Goal: Task Accomplishment & Management: Complete application form

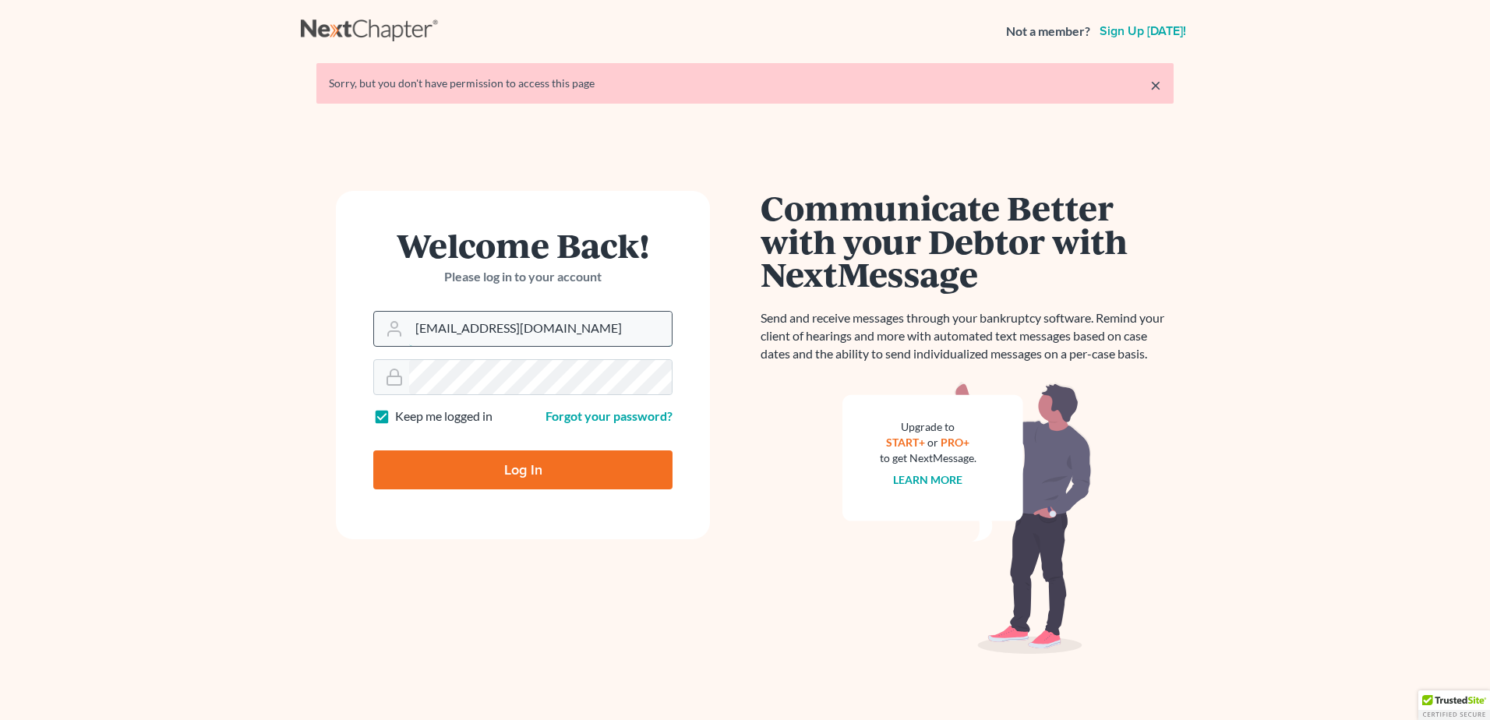
drag, startPoint x: 572, startPoint y: 332, endPoint x: 383, endPoint y: 326, distance: 188.7
click at [383, 325] on div "[EMAIL_ADDRESS][DOMAIN_NAME]" at bounding box center [522, 329] width 299 height 36
drag, startPoint x: 606, startPoint y: 327, endPoint x: 394, endPoint y: 312, distance: 211.8
click at [395, 314] on div "[EMAIL_ADDRESS][DOMAIN_NAME]" at bounding box center [522, 329] width 299 height 36
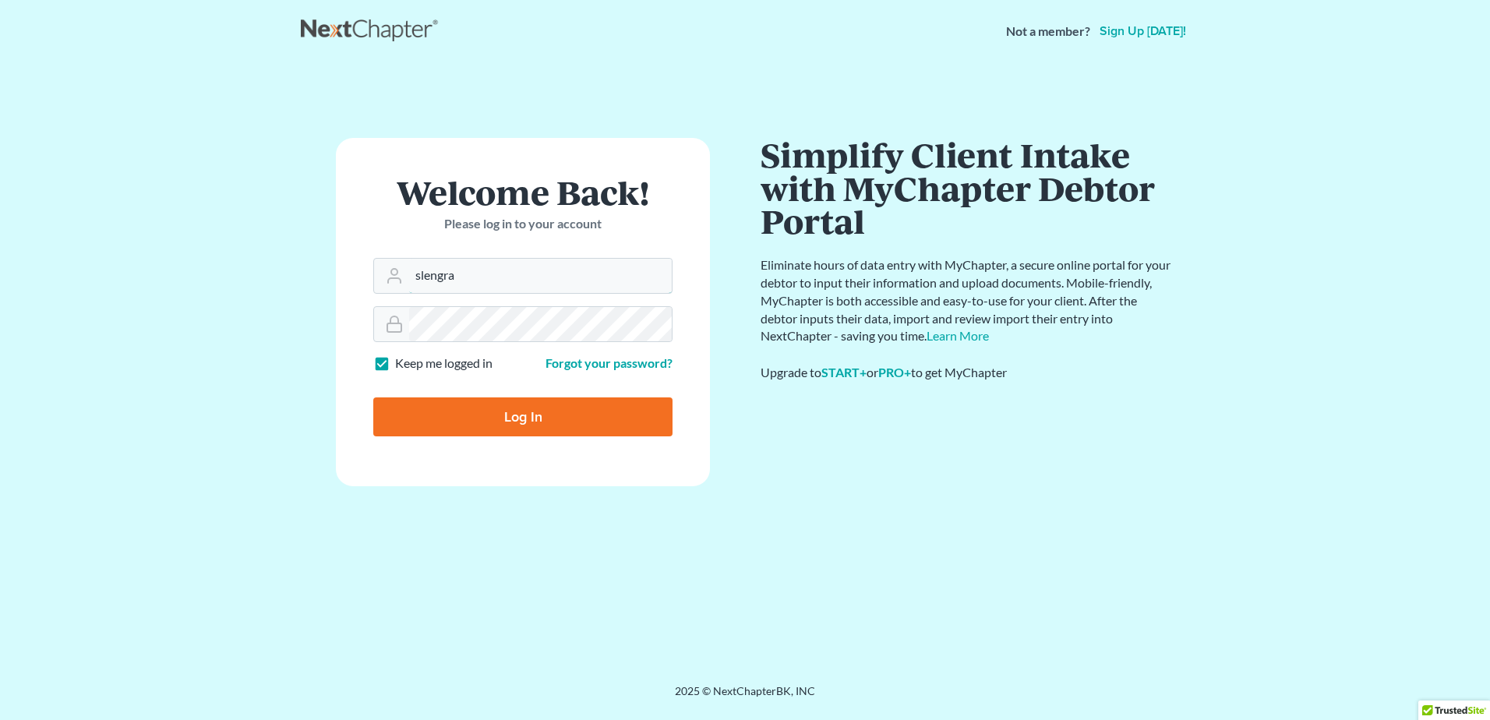
type input "[EMAIL_ADDRESS][DOMAIN_NAME]"
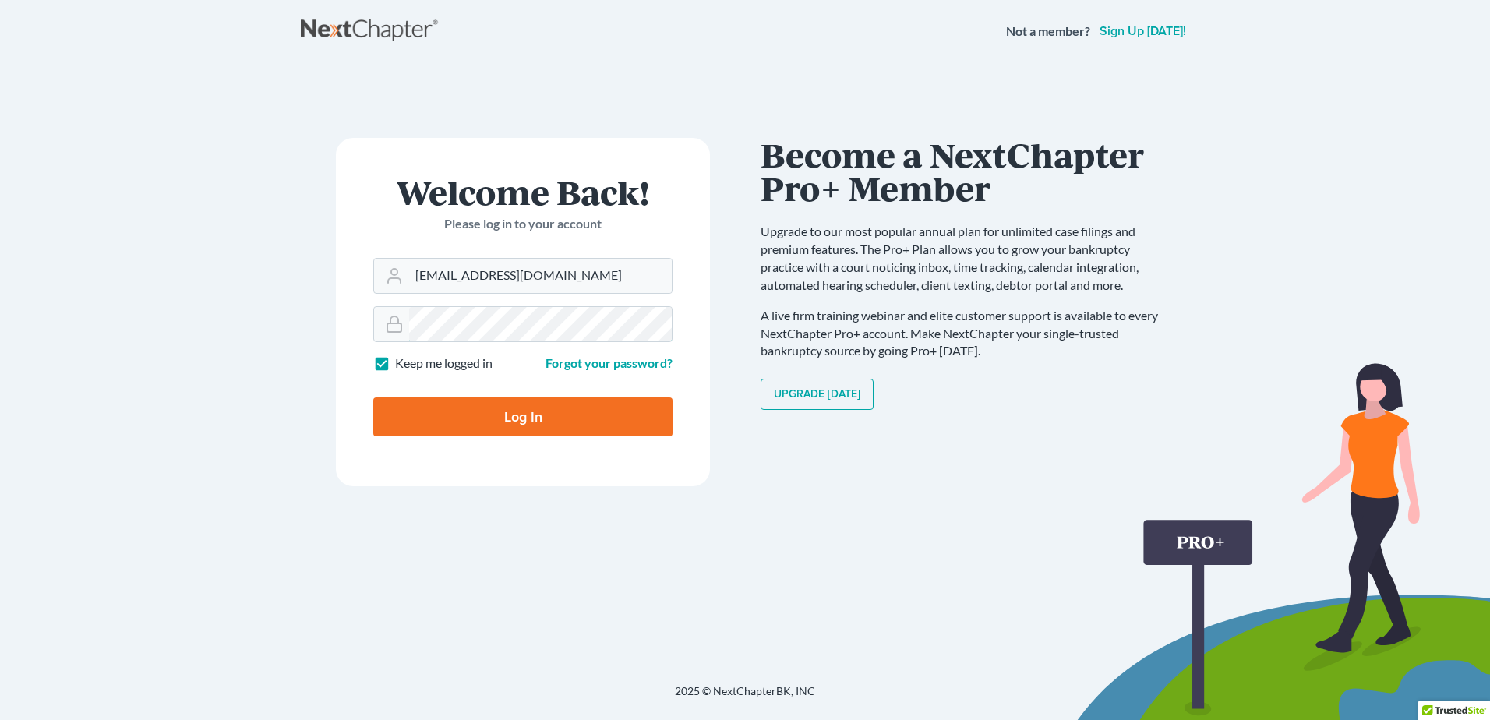
click at [373, 397] on input "Log In" at bounding box center [522, 416] width 299 height 39
type input "Thinking..."
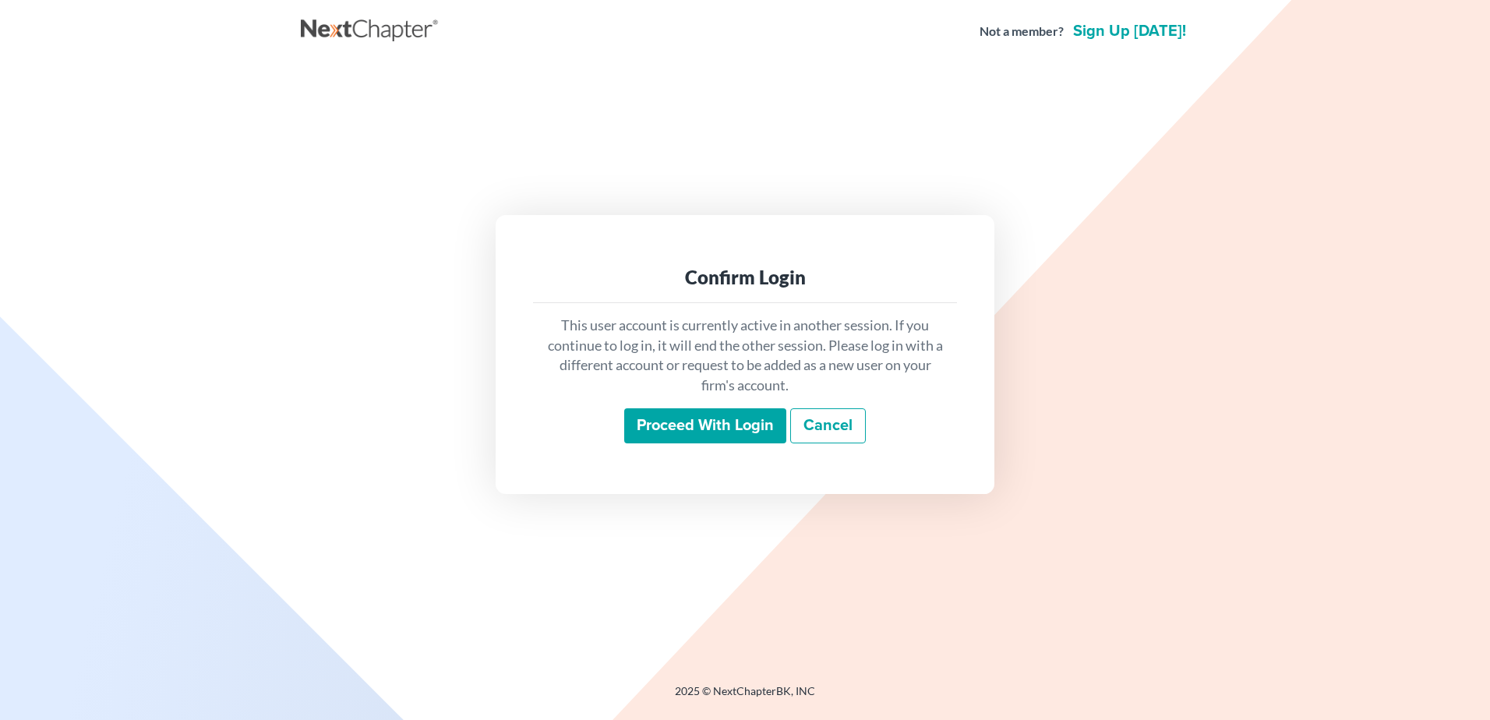
click at [706, 431] on input "Proceed with login" at bounding box center [705, 426] width 162 height 36
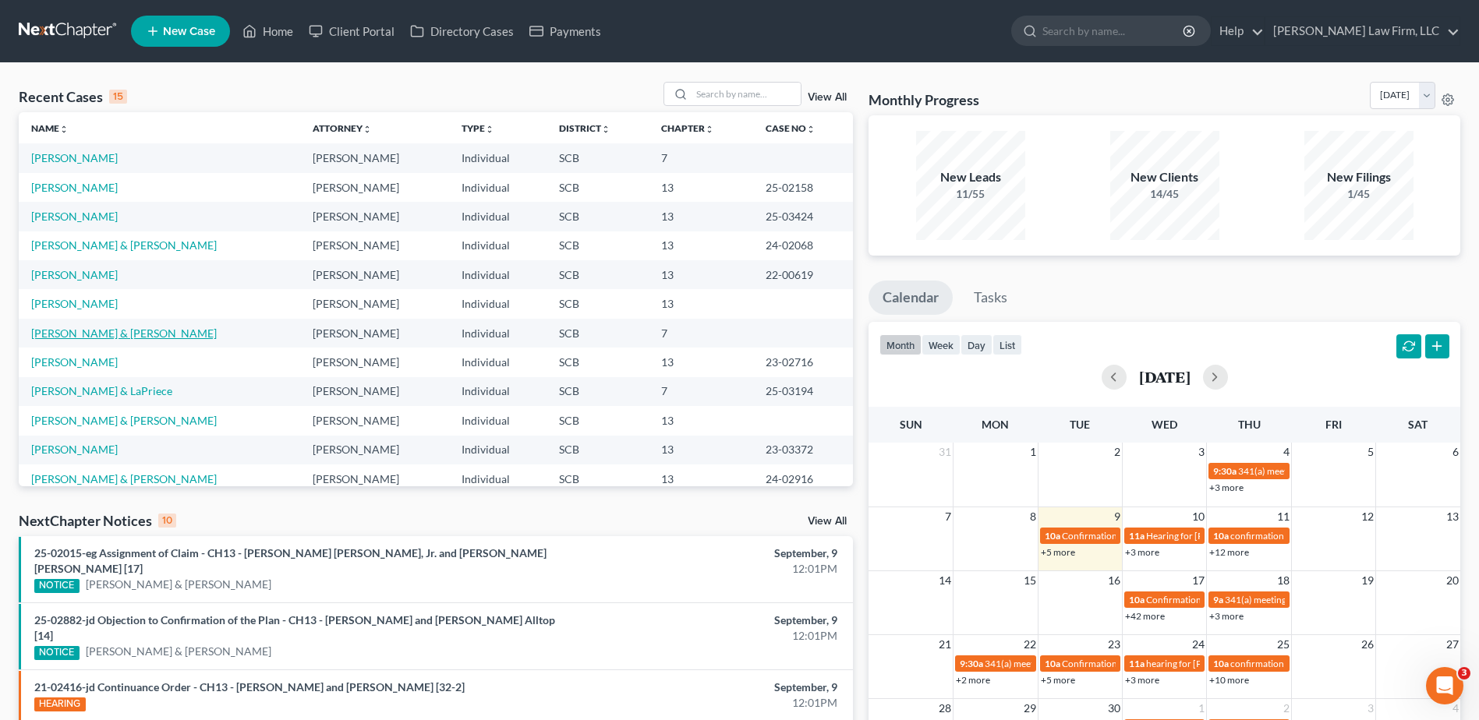
click at [147, 335] on link "Morgan, Sean & Johnson, Courtney" at bounding box center [123, 333] width 185 height 13
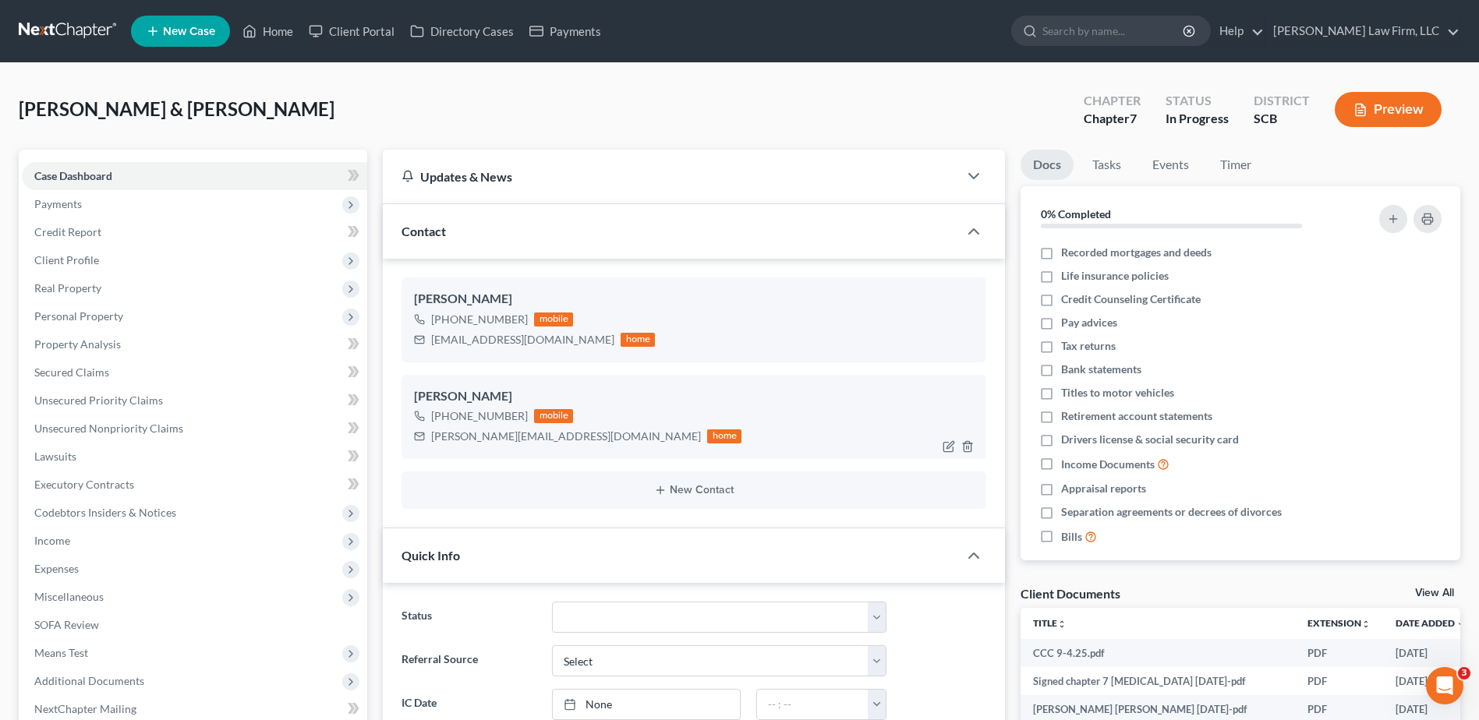
select select "0"
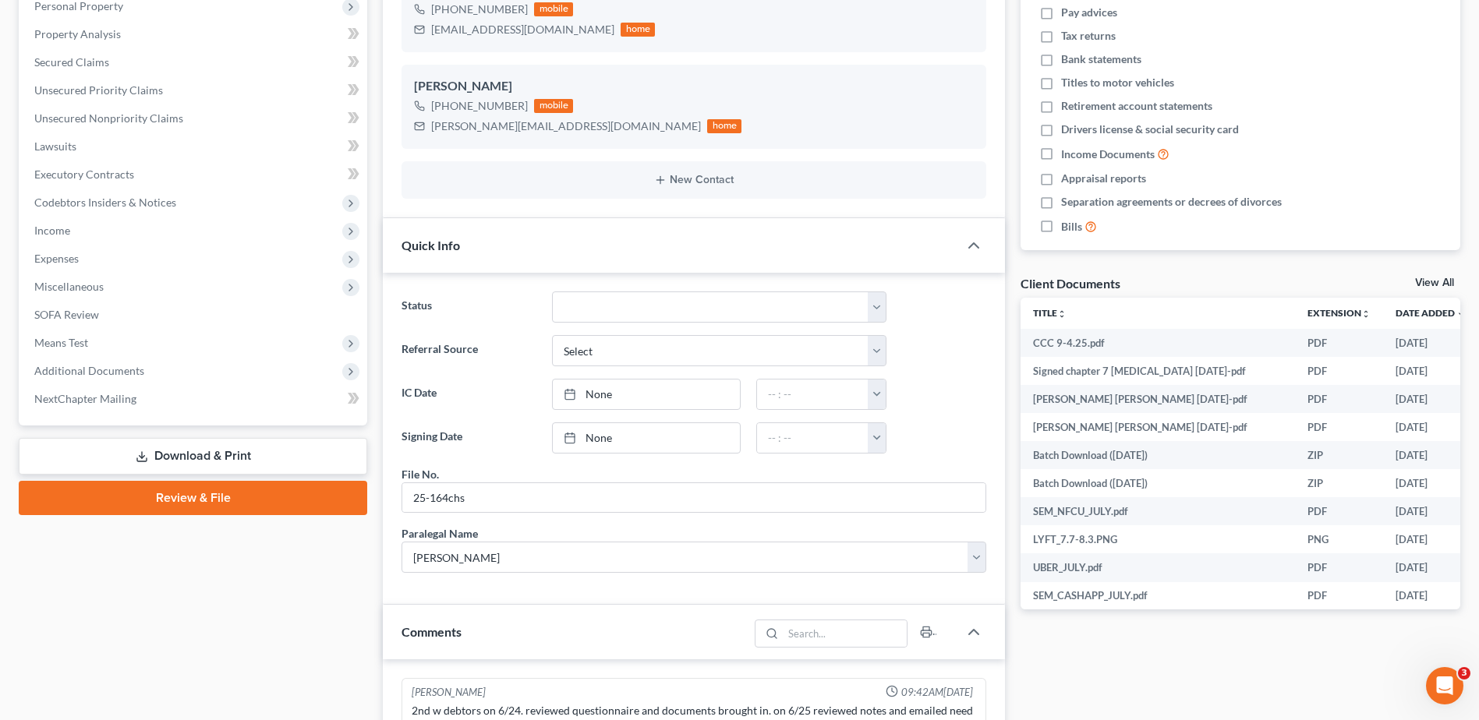
scroll to position [312, 0]
click at [268, 493] on link "Review & File" at bounding box center [193, 496] width 348 height 34
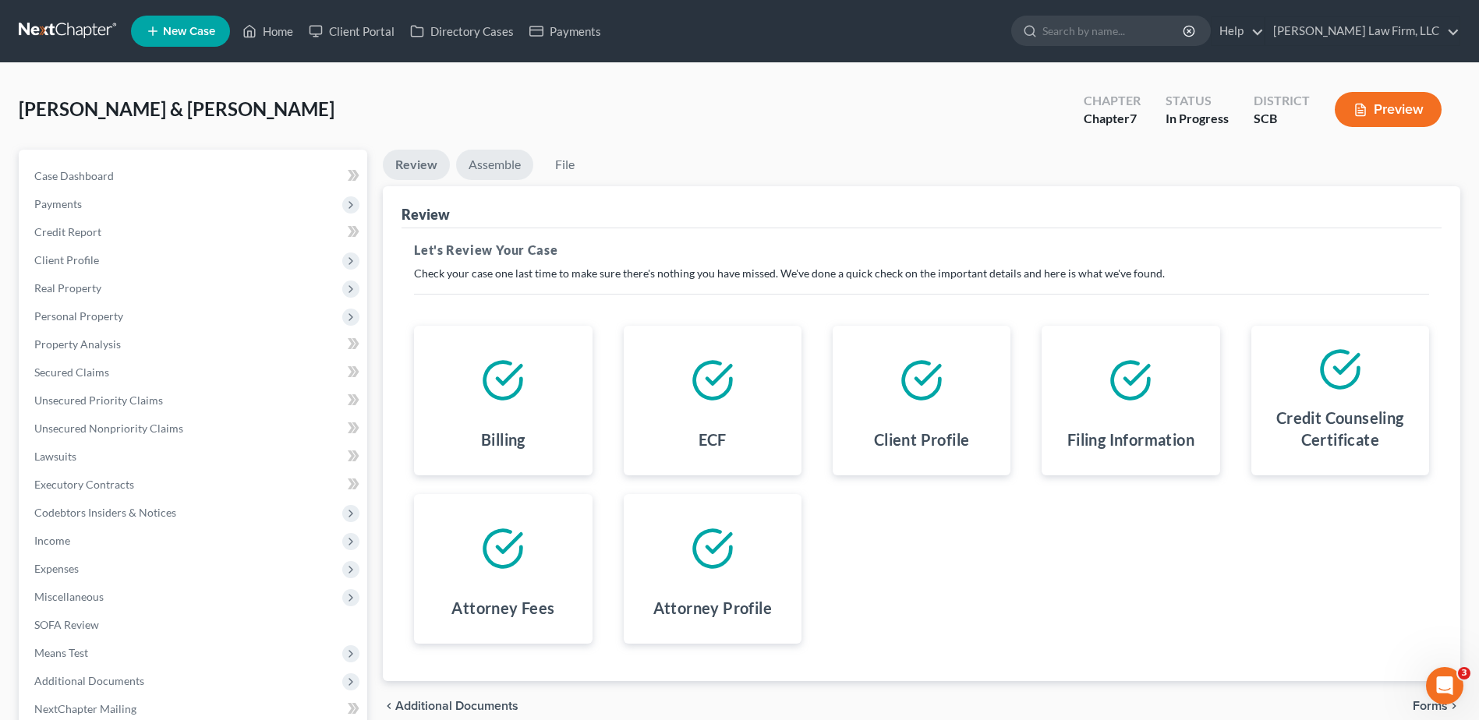
click at [501, 174] on link "Assemble" at bounding box center [494, 165] width 77 height 30
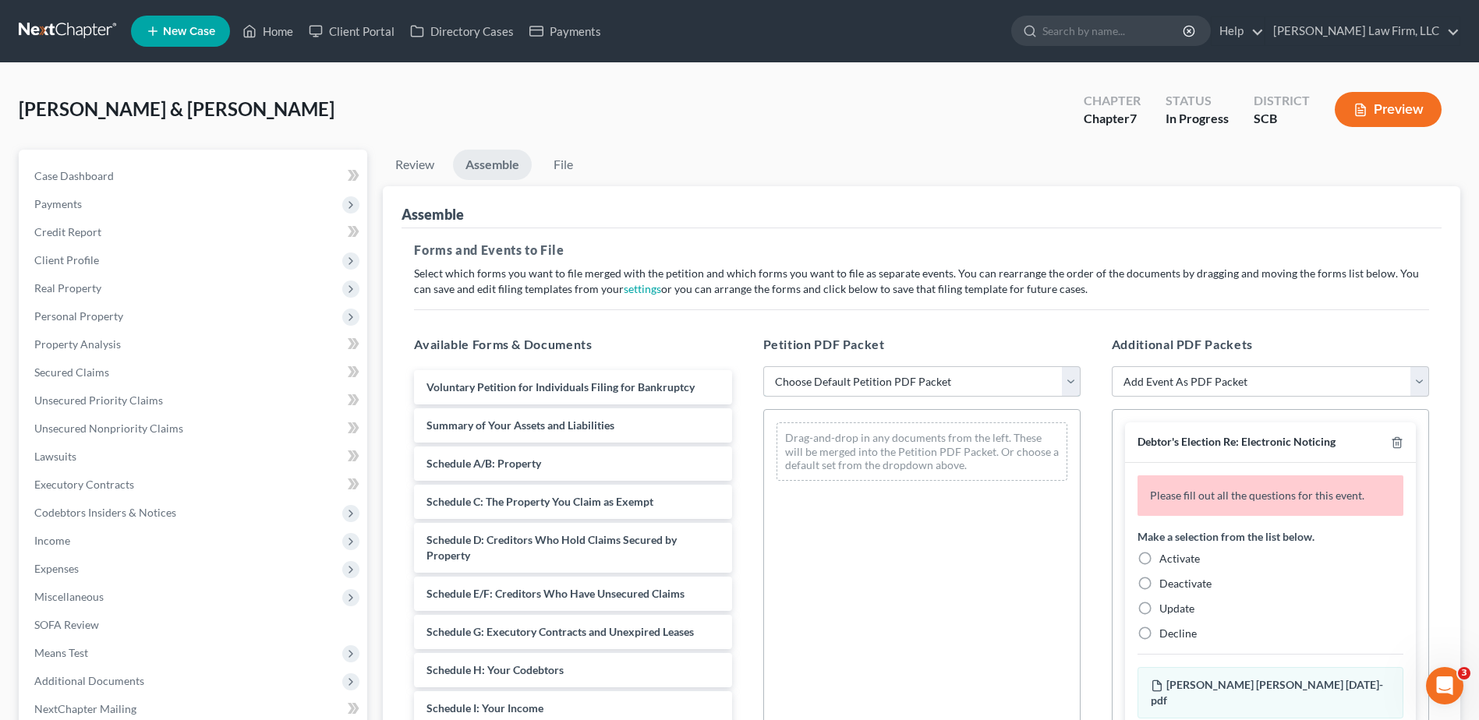
click at [839, 385] on select "Choose Default Petition PDF Packet Complete Bankruptcy Petition (all forms and …" at bounding box center [921, 381] width 317 height 31
select select "0"
click at [763, 366] on select "Choose Default Petition PDF Packet Complete Bankruptcy Petition (all forms and …" at bounding box center [921, 381] width 317 height 31
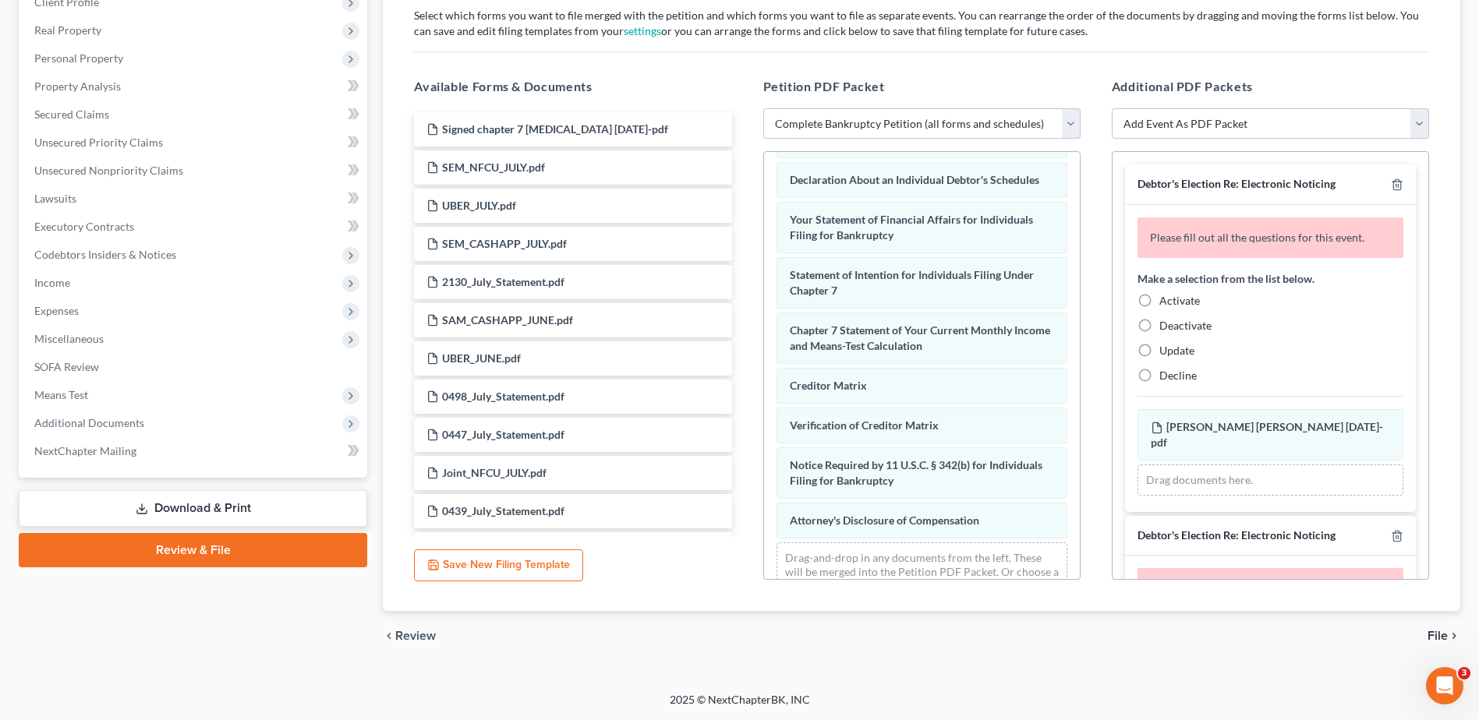
scroll to position [496, 0]
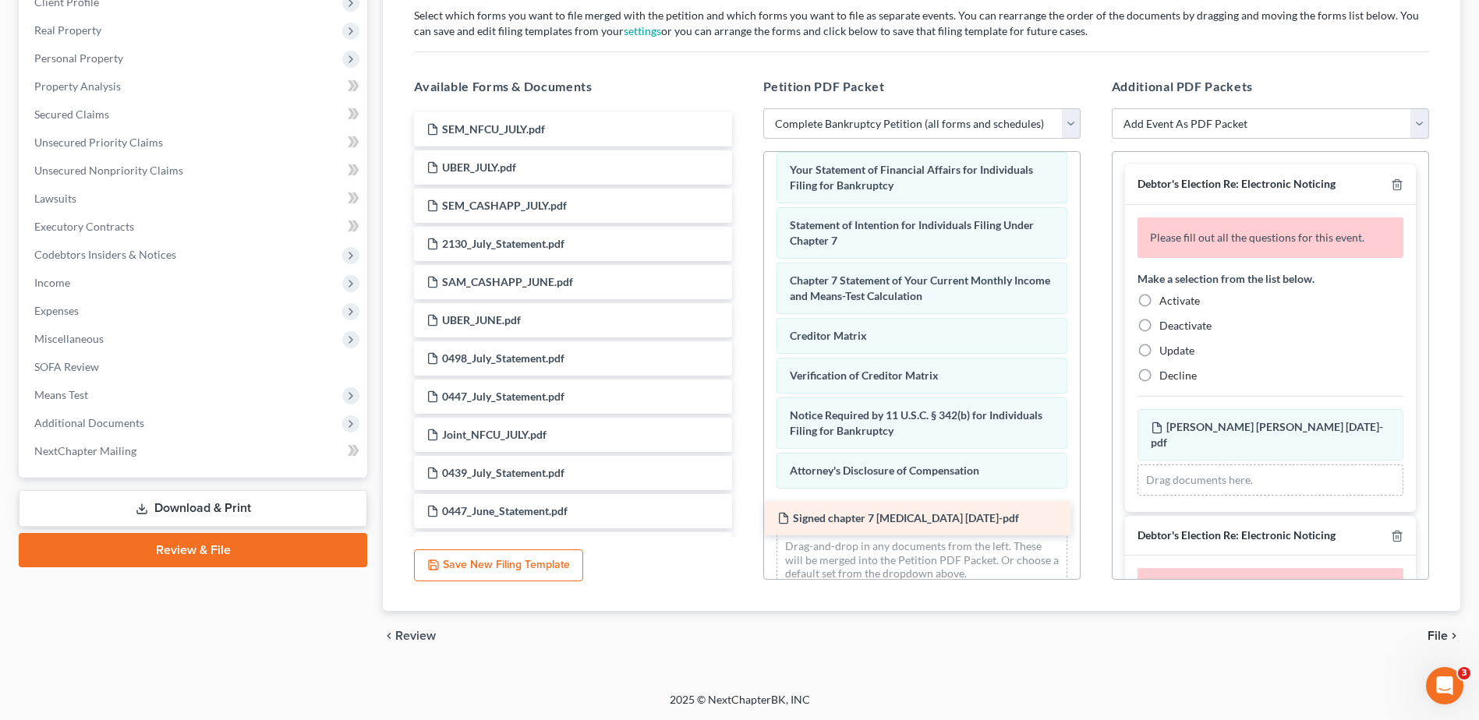
drag, startPoint x: 542, startPoint y: 127, endPoint x: 892, endPoint y: 516, distance: 523.7
click at [1159, 302] on label "Activate" at bounding box center [1179, 301] width 41 height 16
click at [1165, 302] on input "Activate" at bounding box center [1170, 298] width 10 height 10
radio input "true"
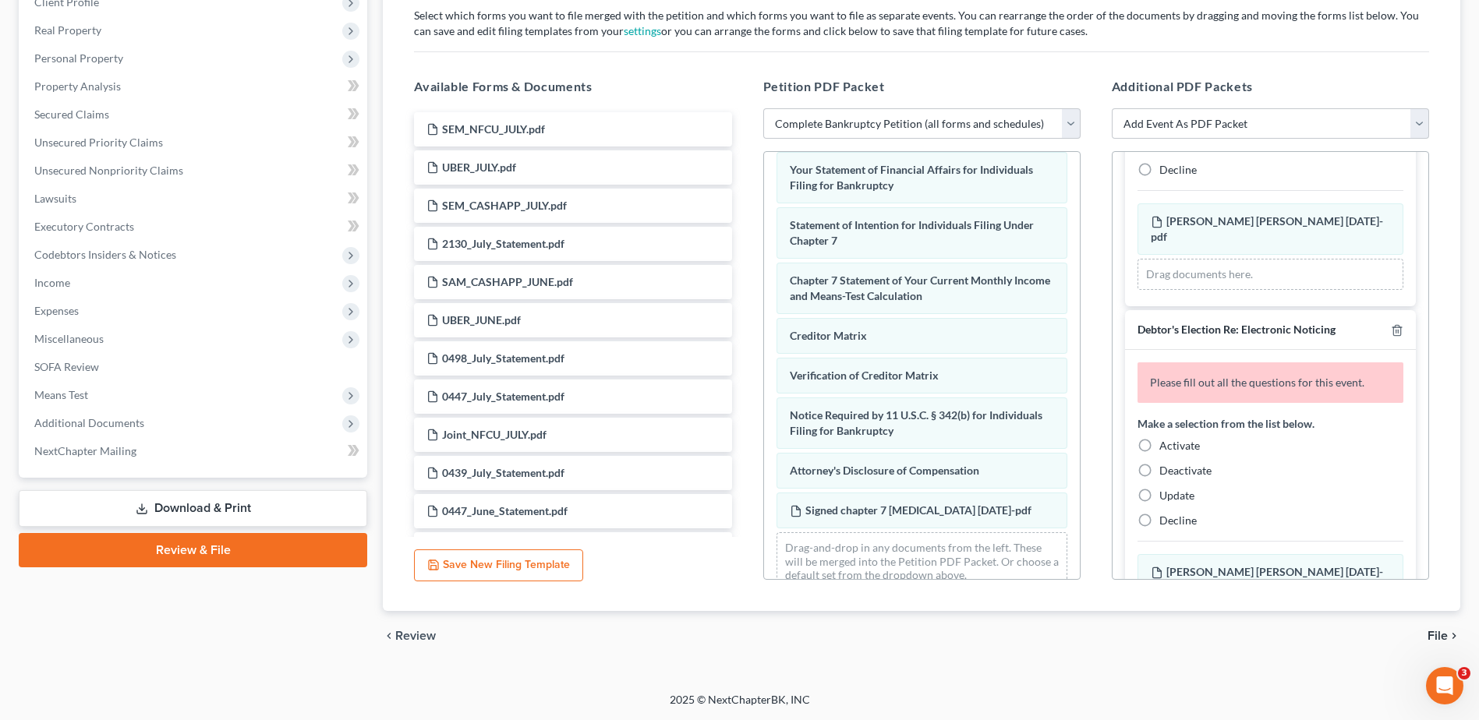
scroll to position [156, 0]
click at [1159, 435] on label "Activate" at bounding box center [1179, 443] width 41 height 16
click at [1165, 435] on input "Activate" at bounding box center [1170, 440] width 10 height 10
radio input "true"
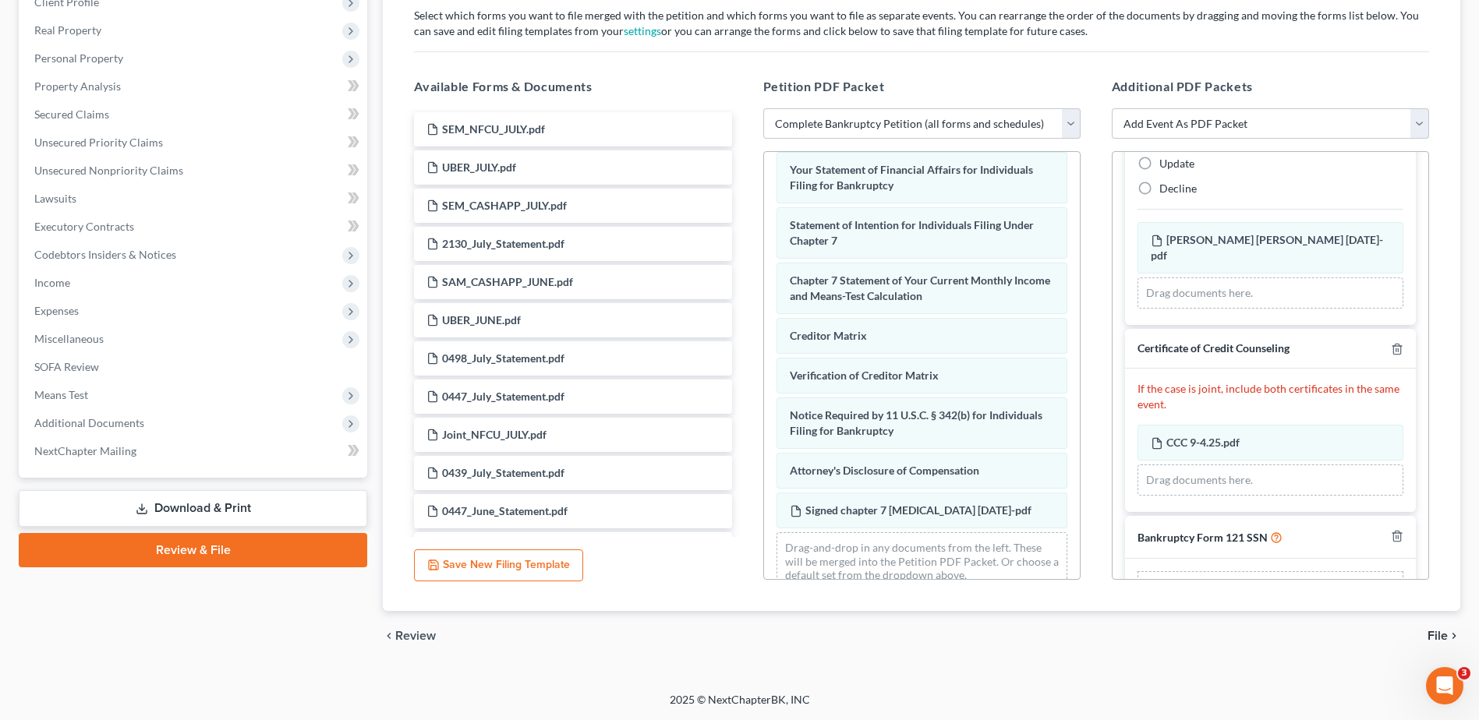
scroll to position [454, 0]
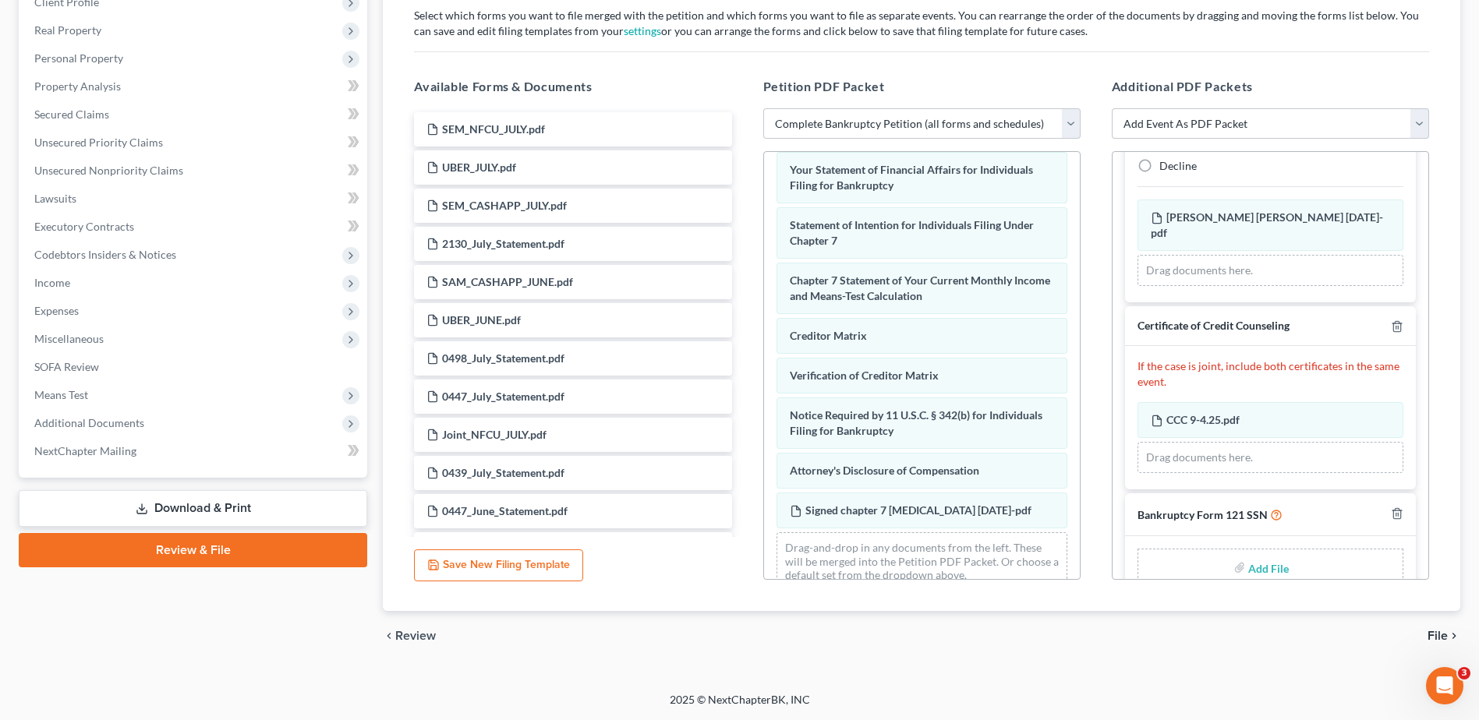
click at [1270, 553] on input "file" at bounding box center [1266, 567] width 37 height 28
type input "C:\fakepath\form 121 9-9-25.pdf"
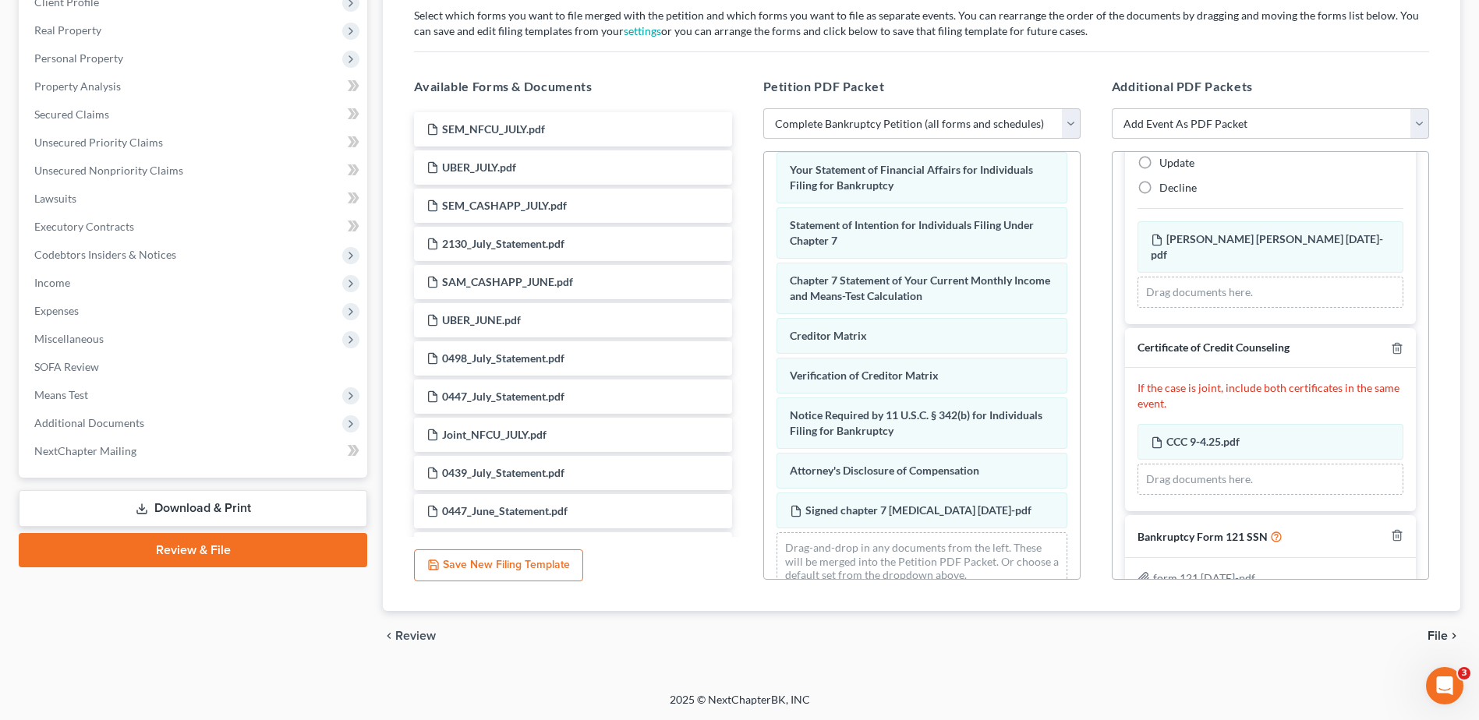
click at [1426, 634] on div "chevron_left Review File chevron_right" at bounding box center [921, 636] width 1077 height 50
click at [1433, 635] on span "File" at bounding box center [1437, 636] width 20 height 12
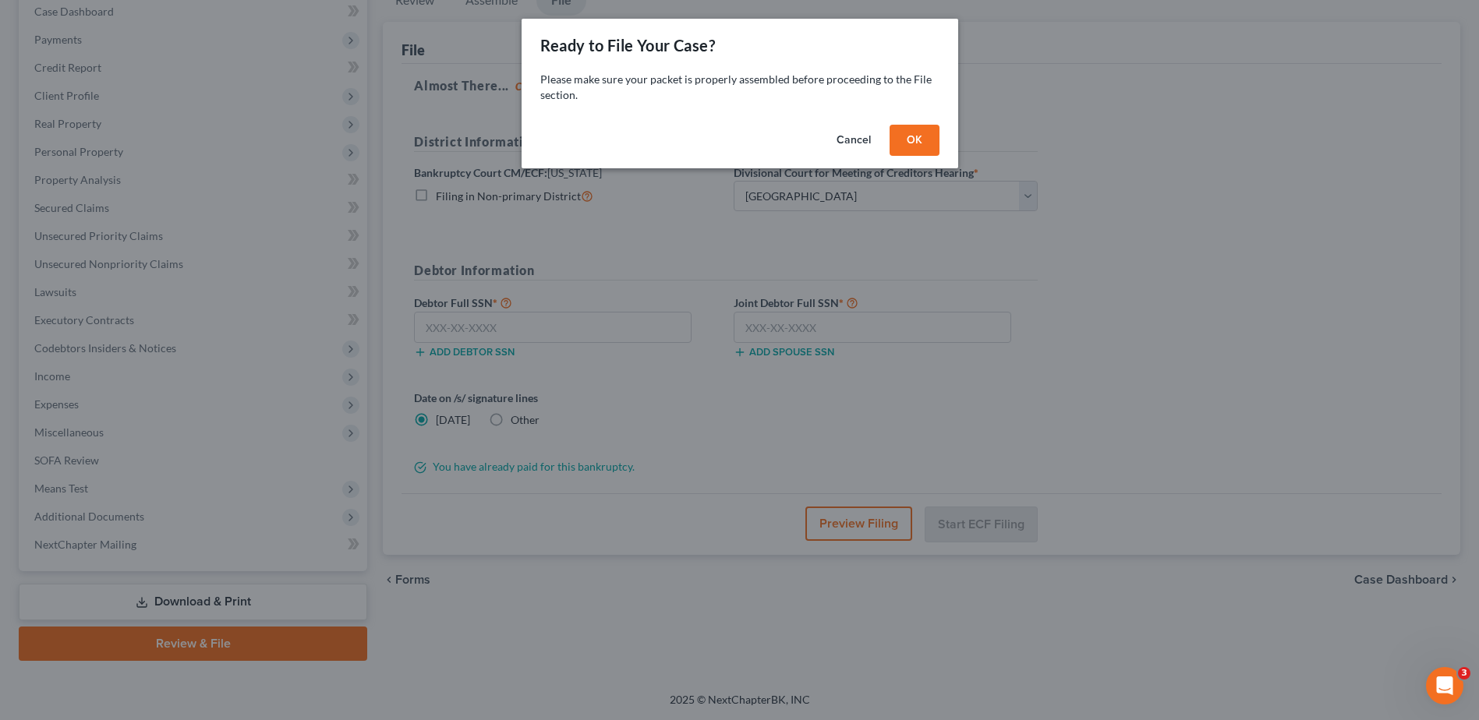
scroll to position [164, 0]
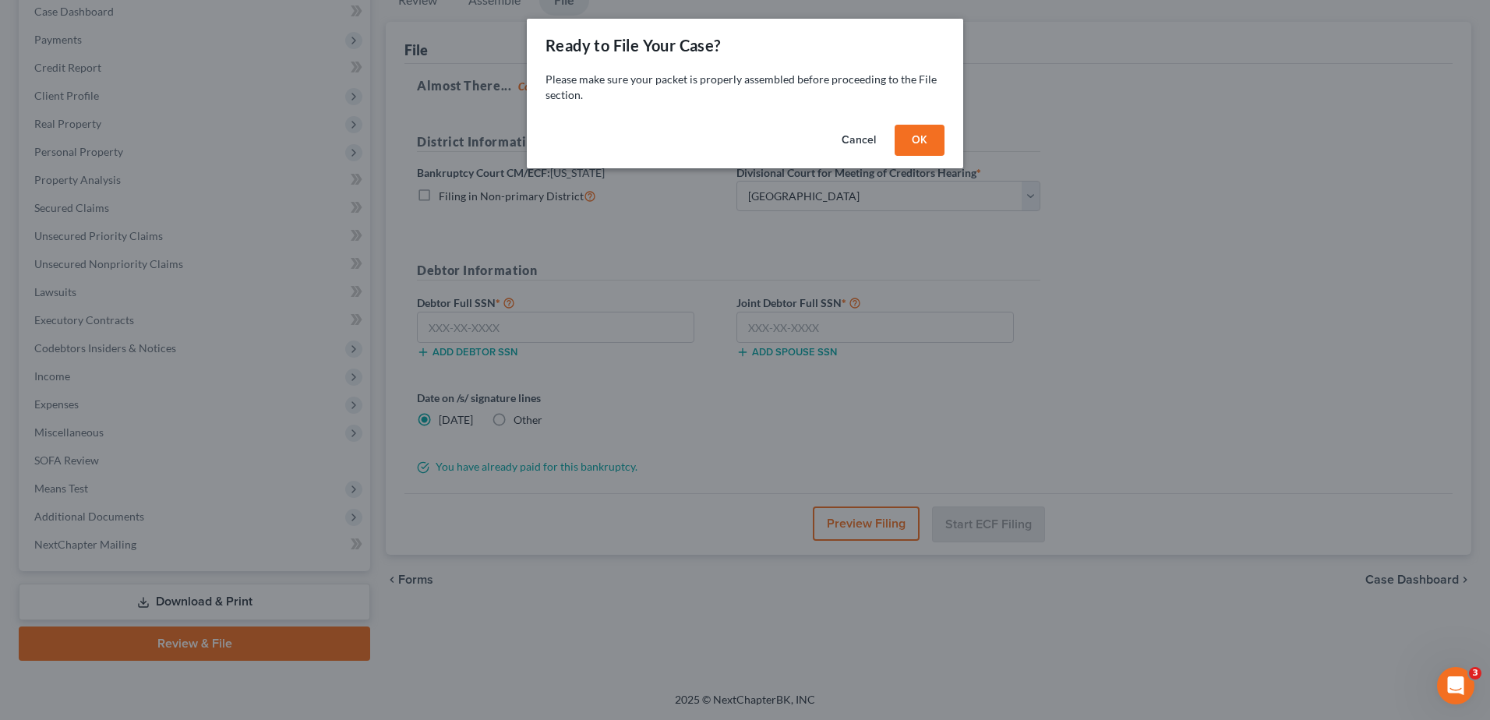
click at [929, 149] on button "OK" at bounding box center [920, 140] width 50 height 31
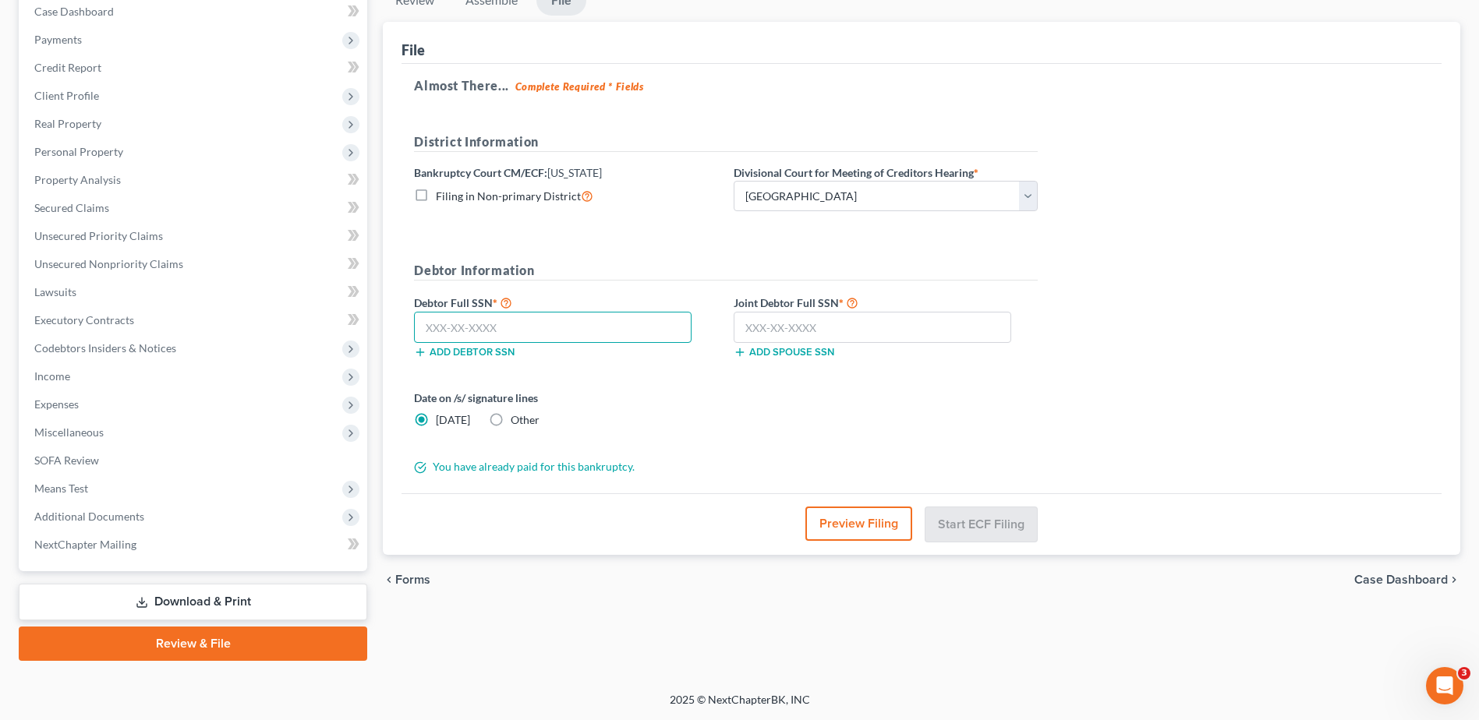
click at [592, 328] on input "text" at bounding box center [552, 327] width 277 height 31
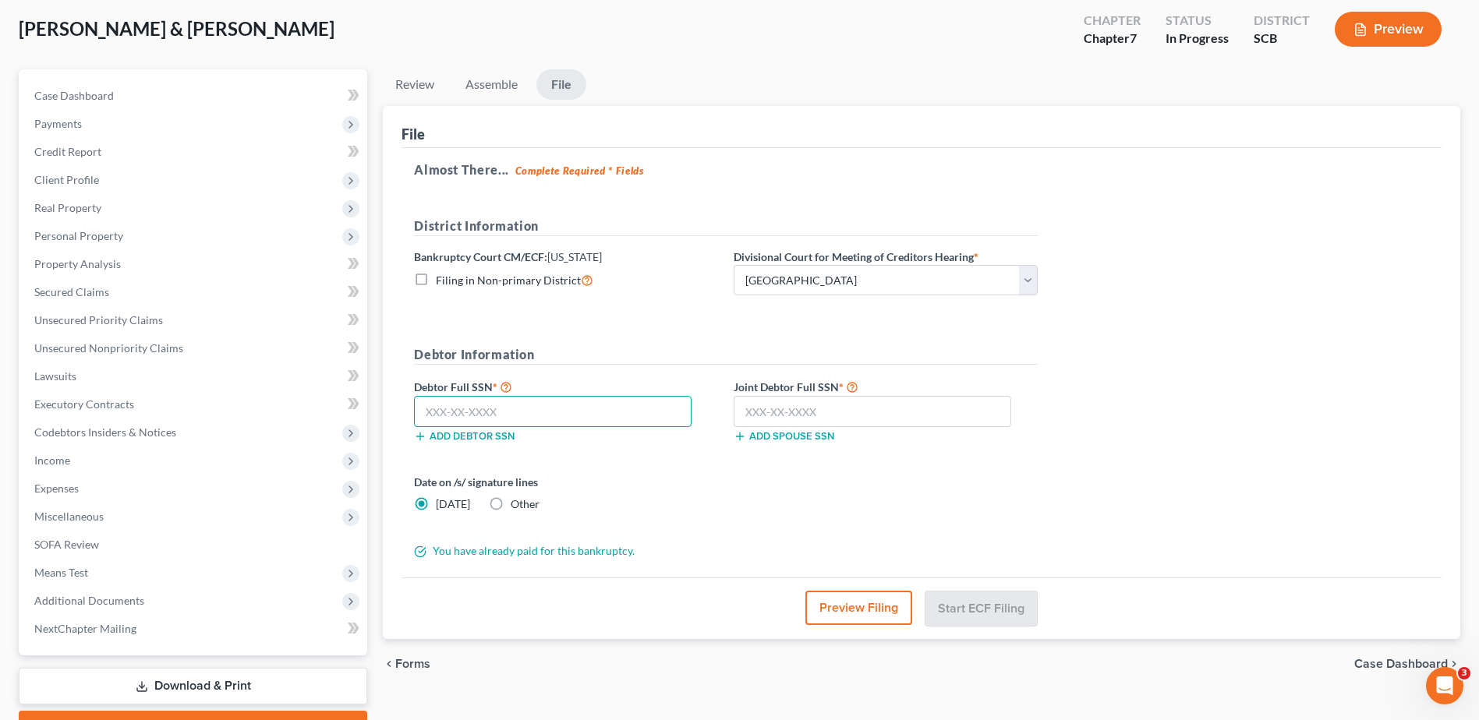
scroll to position [156, 0]
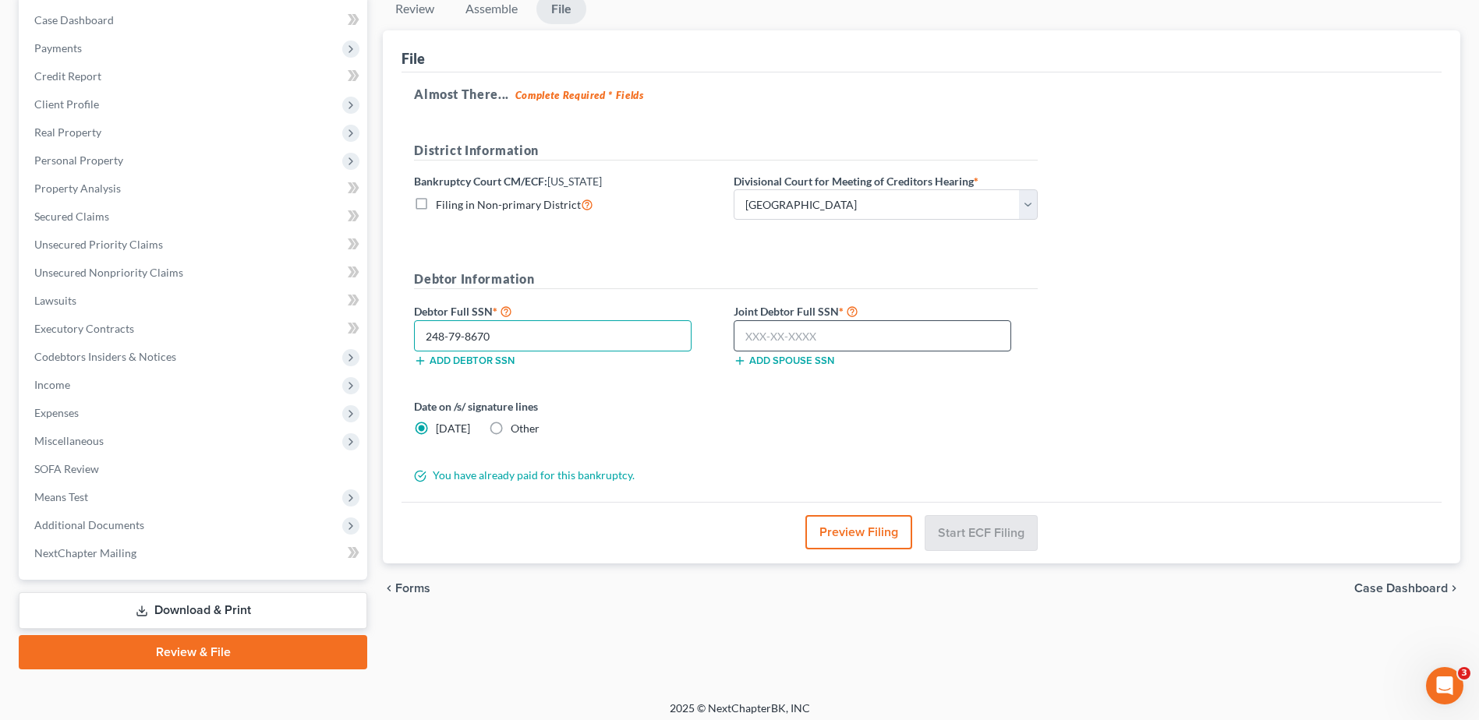
type input "248-79-8670"
click at [881, 340] on input "text" at bounding box center [871, 335] width 277 height 31
type input "233-39-1254"
click at [511, 422] on span "Other" at bounding box center [525, 428] width 29 height 13
click at [517, 422] on input "Other" at bounding box center [522, 426] width 10 height 10
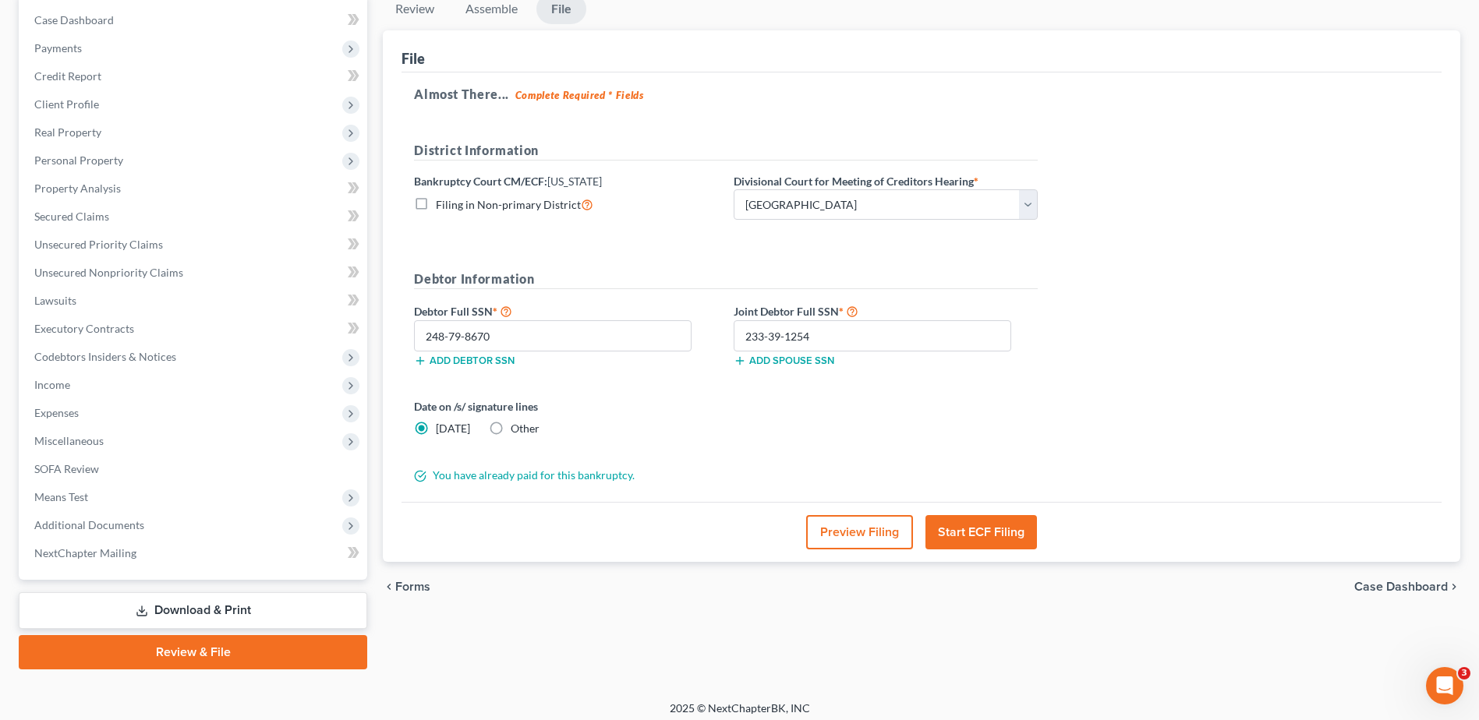
radio input "true"
radio input "false"
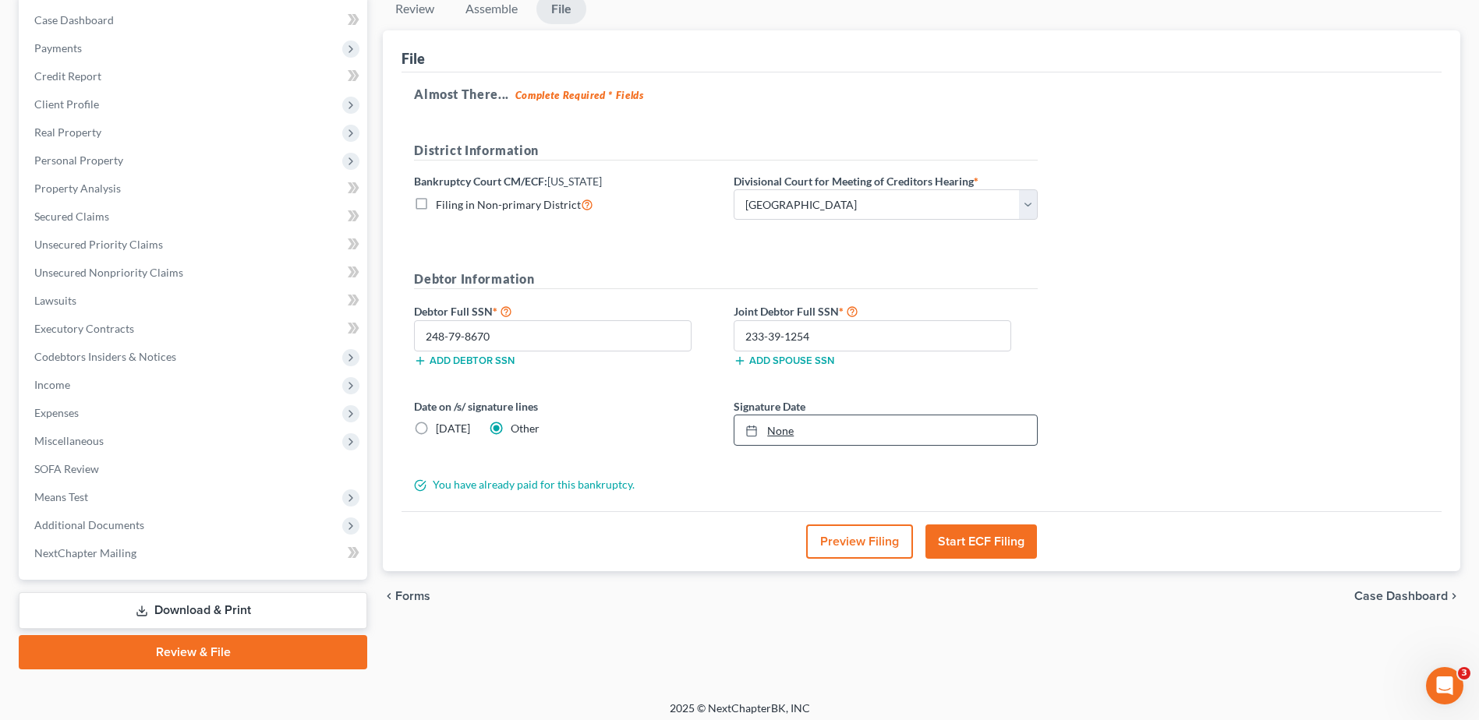
click at [765, 436] on div at bounding box center [756, 430] width 22 height 13
type input "9/9/2025"
click at [690, 452] on div "Date on /s/ signature lines Today Other Signature Date 9/8/2025 close Date 9/8/…" at bounding box center [725, 428] width 639 height 60
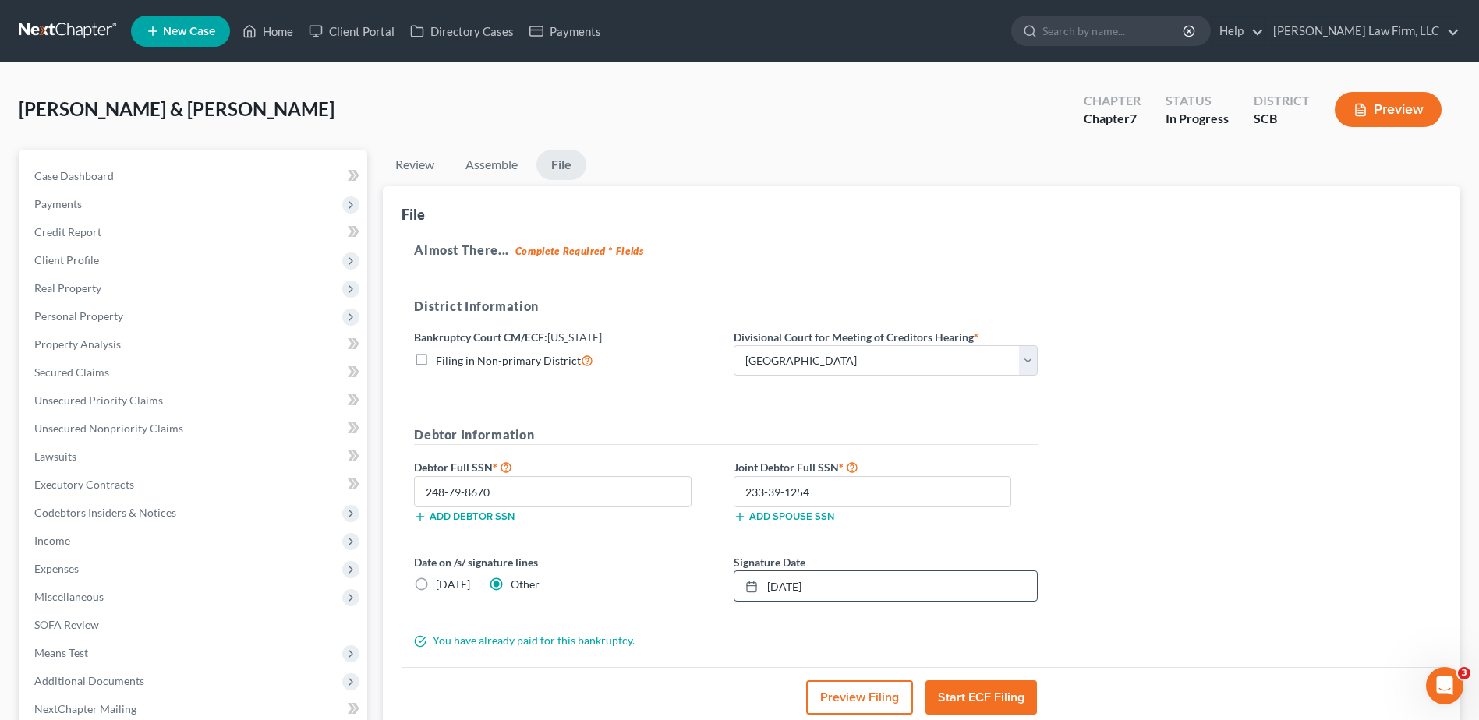
scroll to position [164, 0]
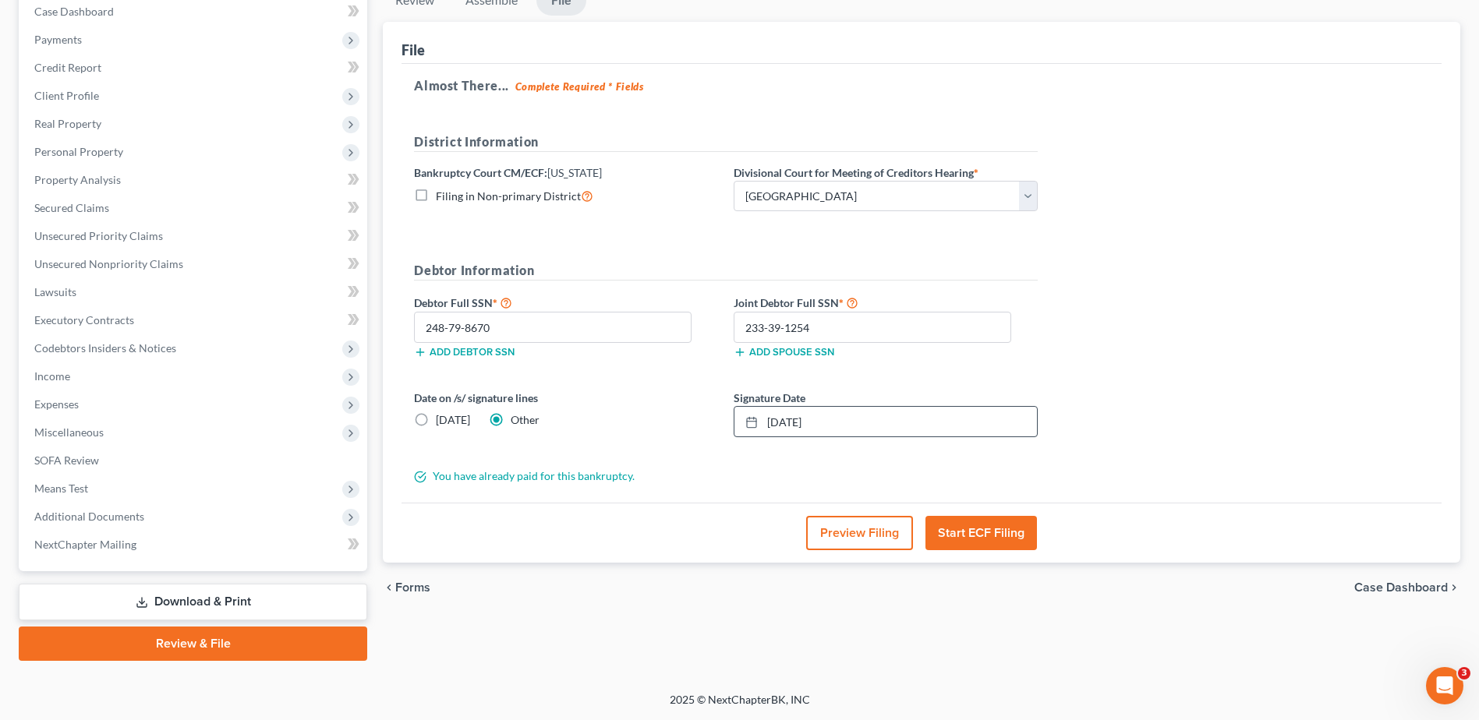
click at [953, 536] on button "Start ECF Filing" at bounding box center [980, 533] width 111 height 34
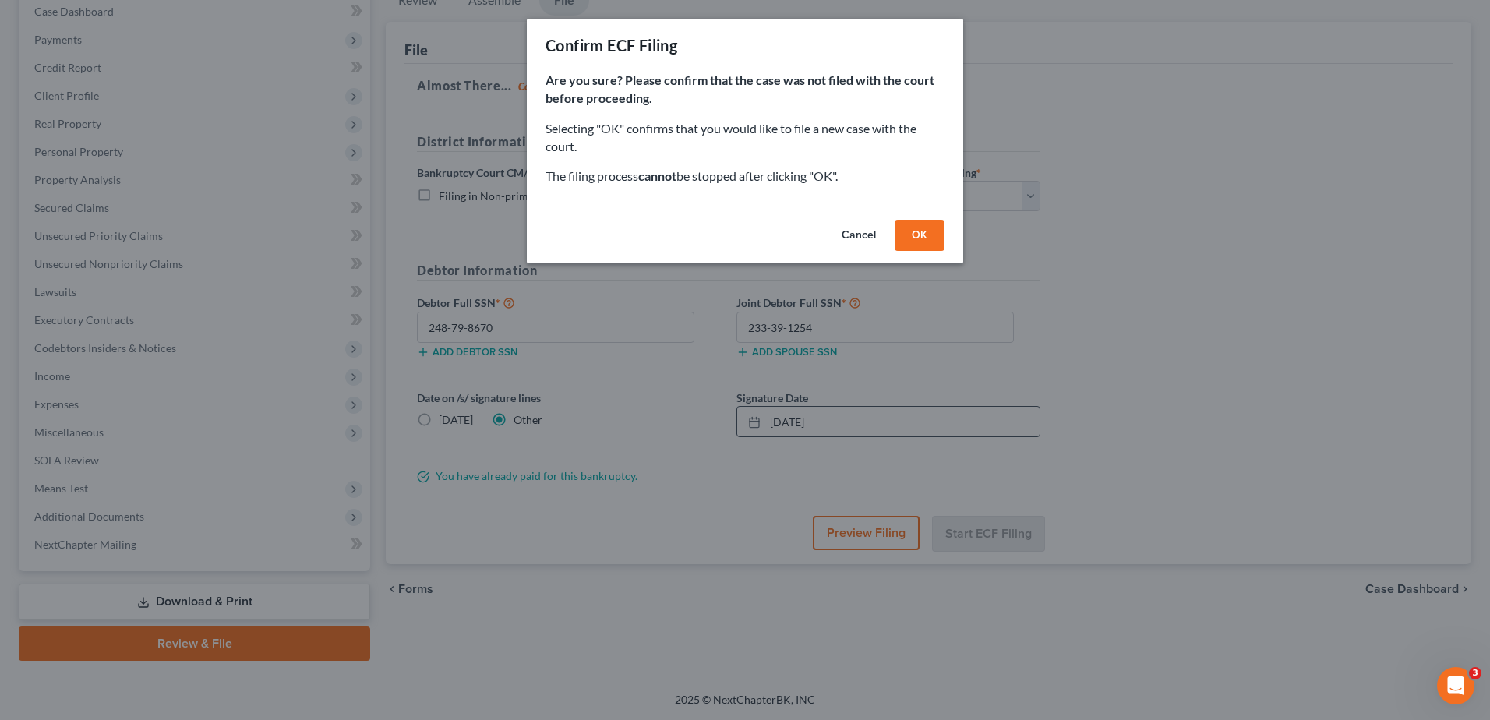
click at [897, 233] on button "OK" at bounding box center [920, 235] width 50 height 31
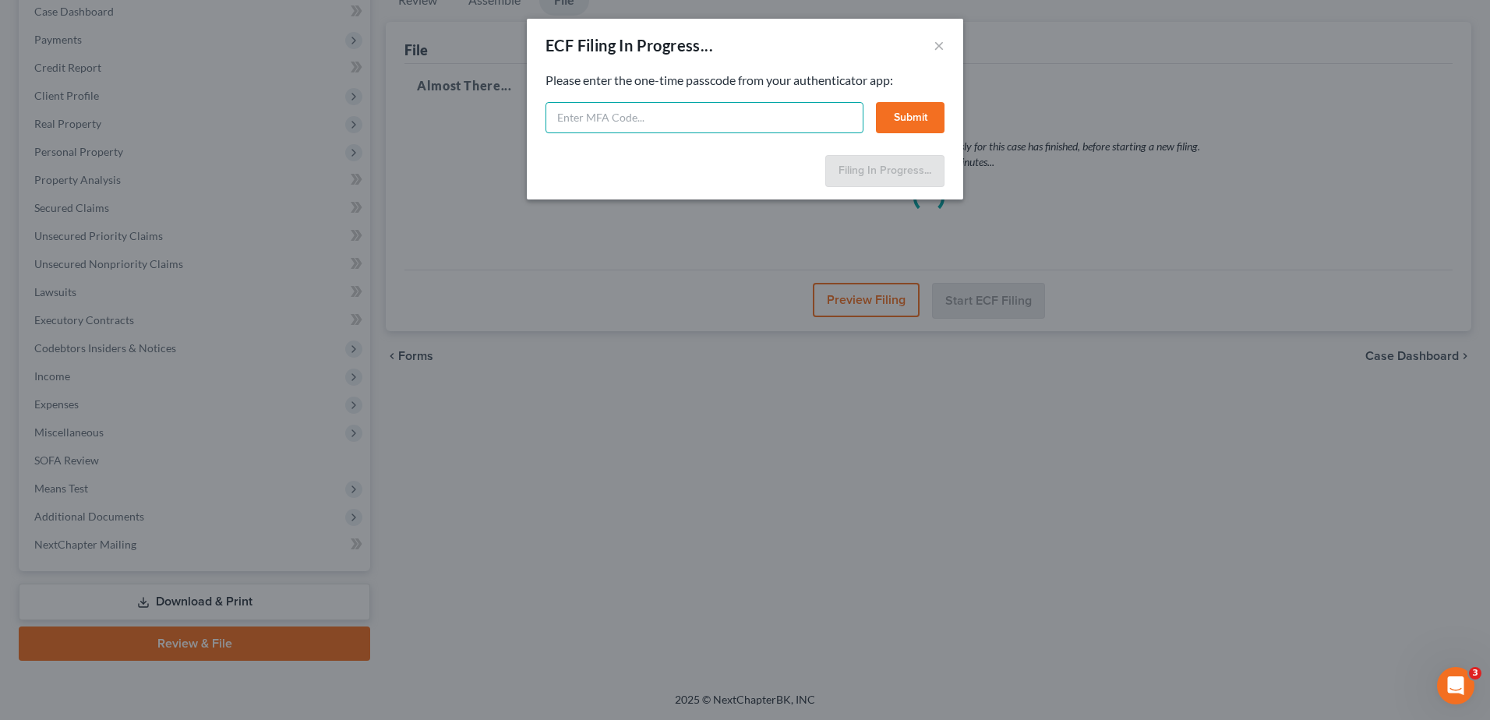
click at [814, 128] on input "text" at bounding box center [705, 117] width 318 height 31
type input "154356"
click at [922, 125] on button "Submit" at bounding box center [910, 117] width 69 height 31
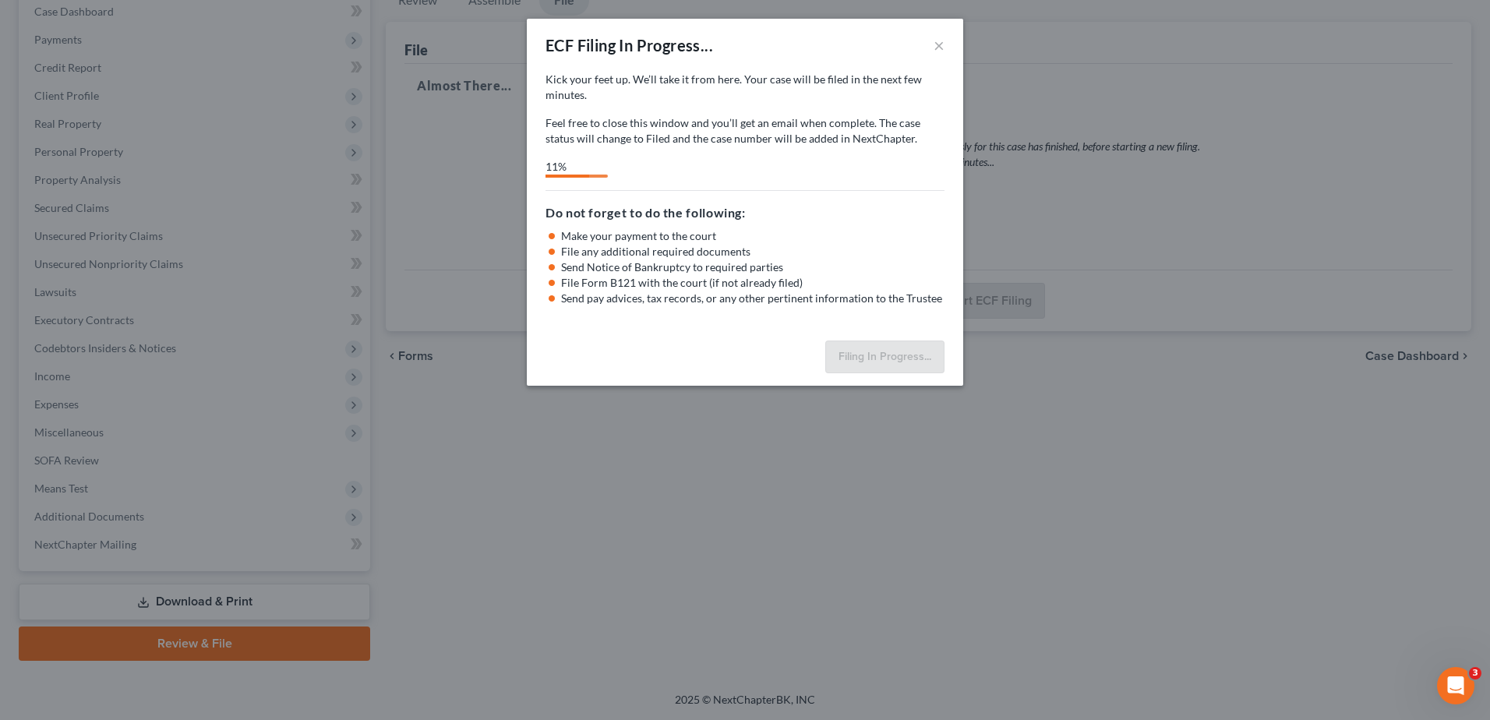
select select "0"
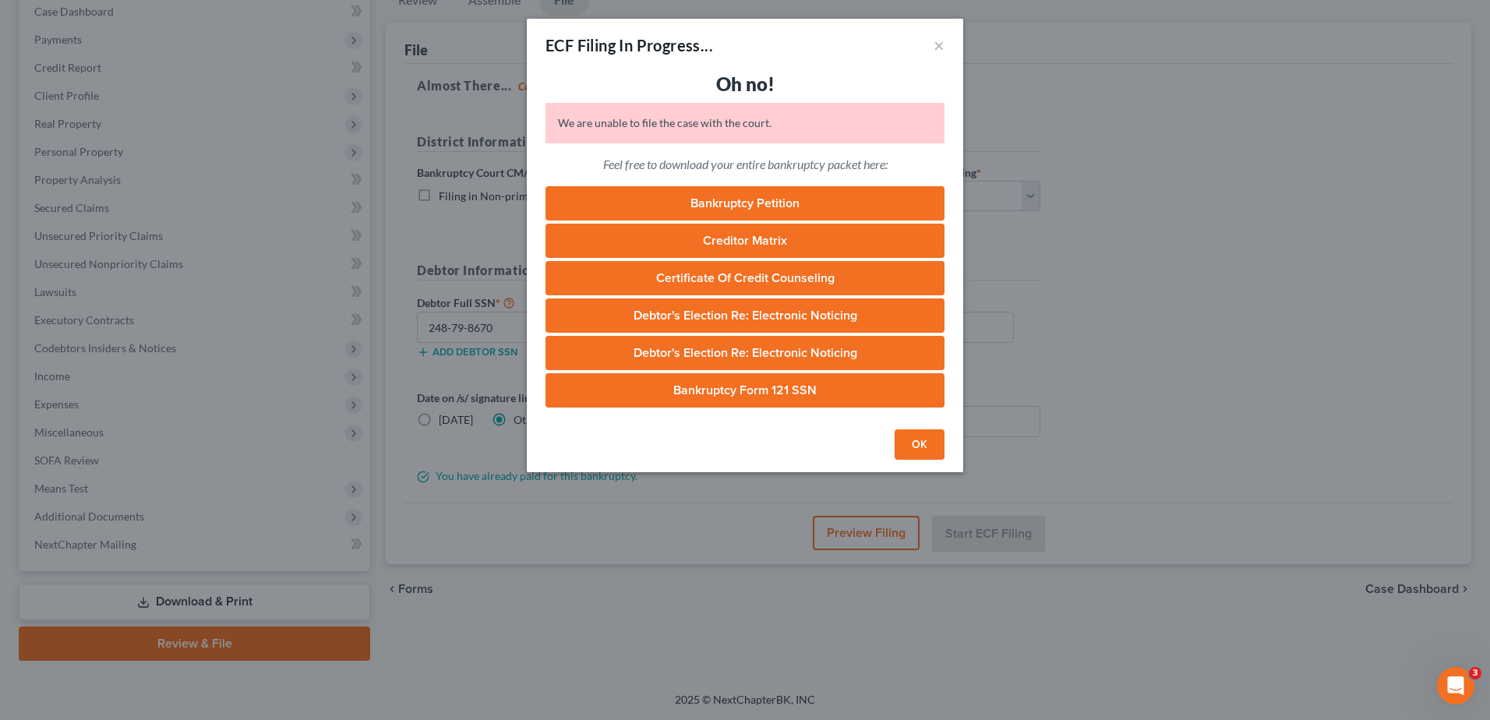
click at [922, 450] on button "OK" at bounding box center [920, 444] width 50 height 31
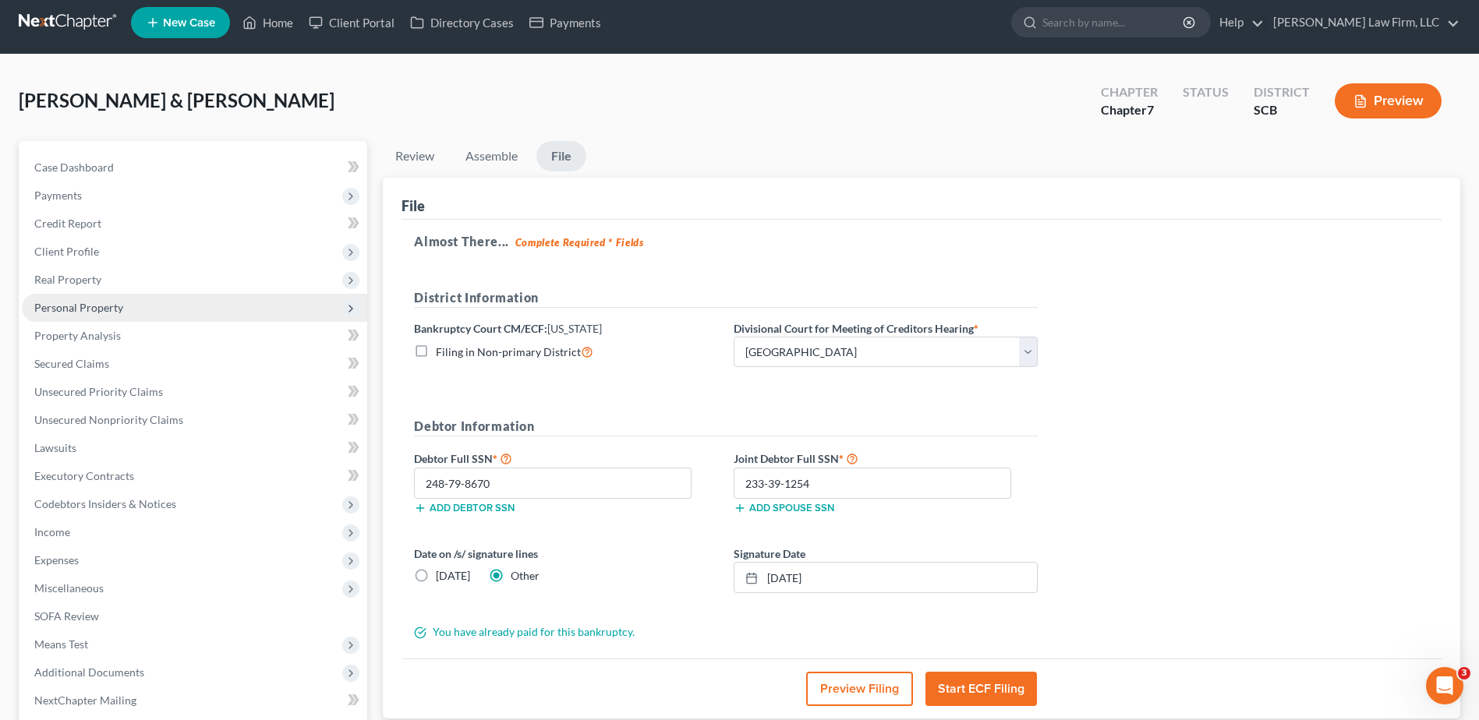
scroll to position [0, 0]
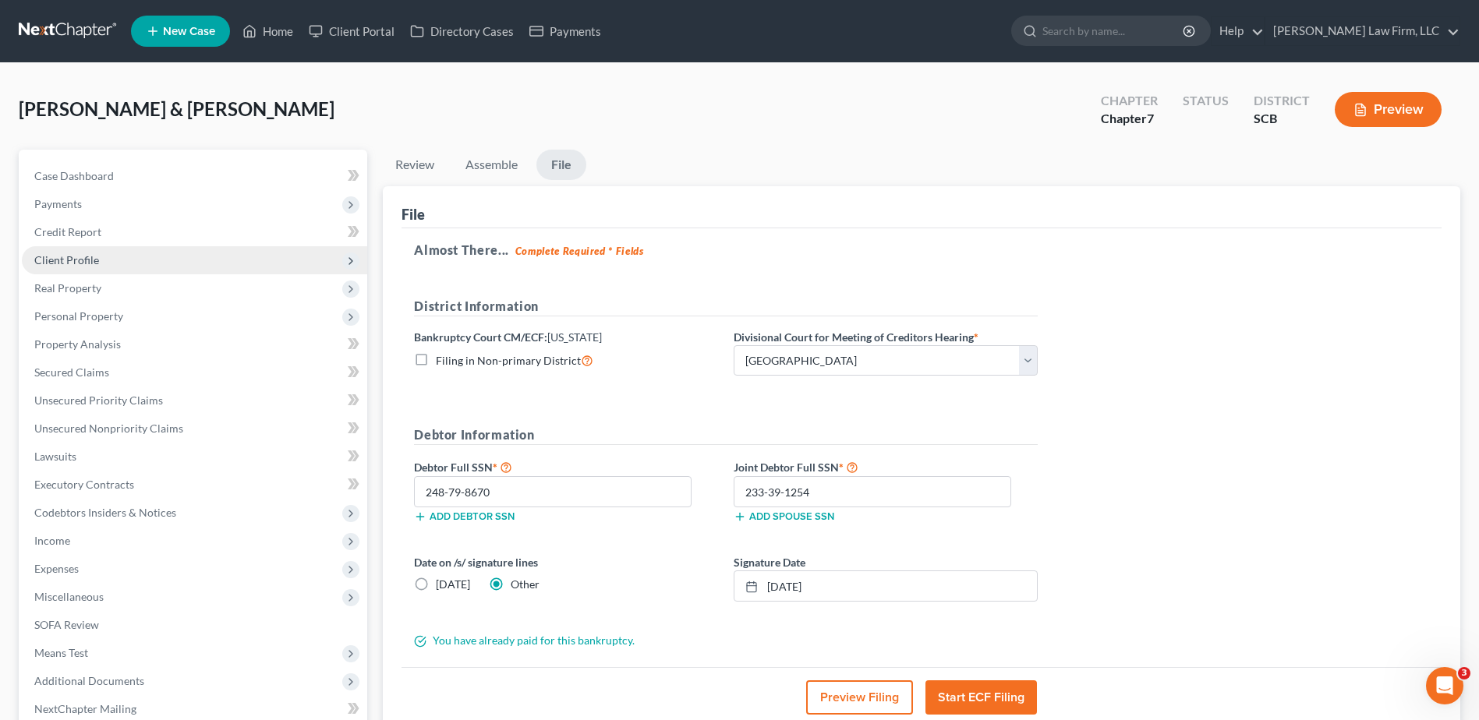
click at [67, 260] on span "Client Profile" at bounding box center [66, 259] width 65 height 13
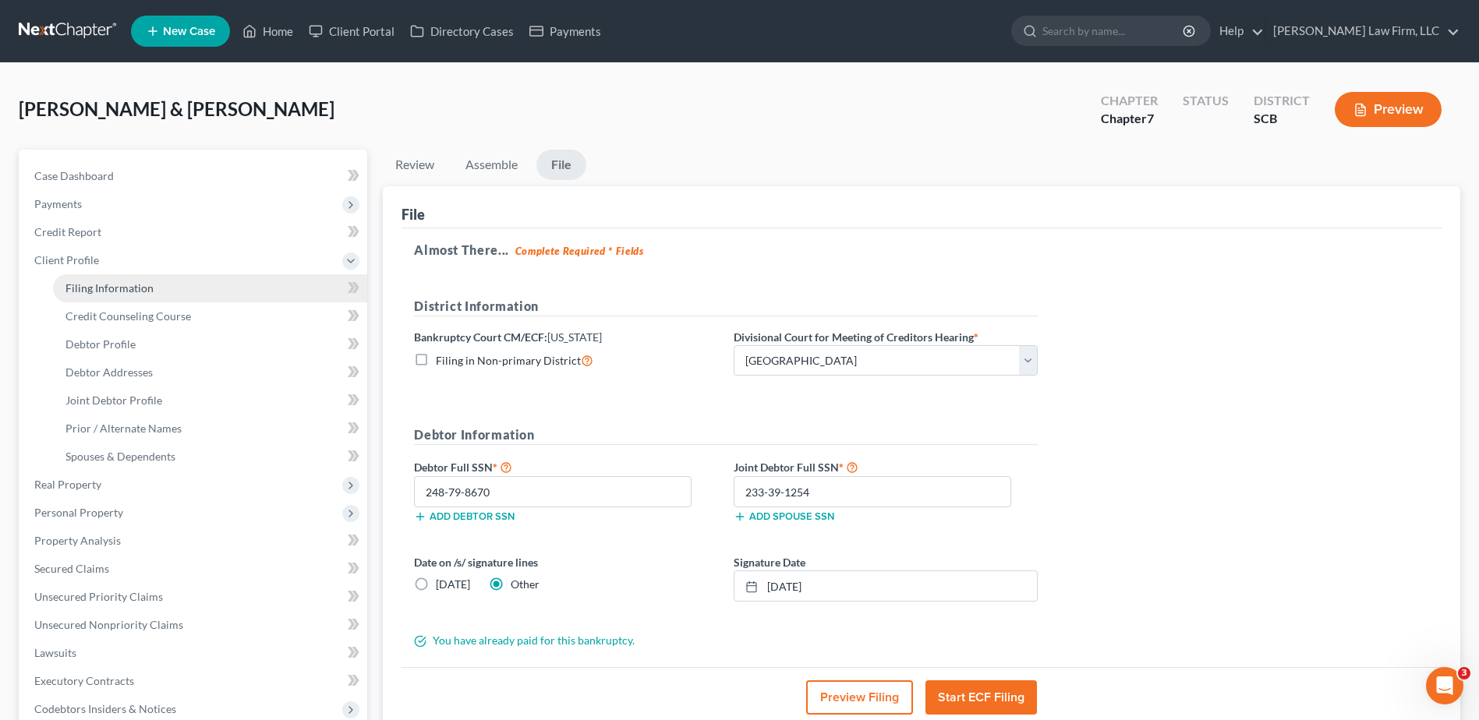
click at [94, 280] on link "Filing Information" at bounding box center [210, 288] width 314 height 28
select select "1"
select select "0"
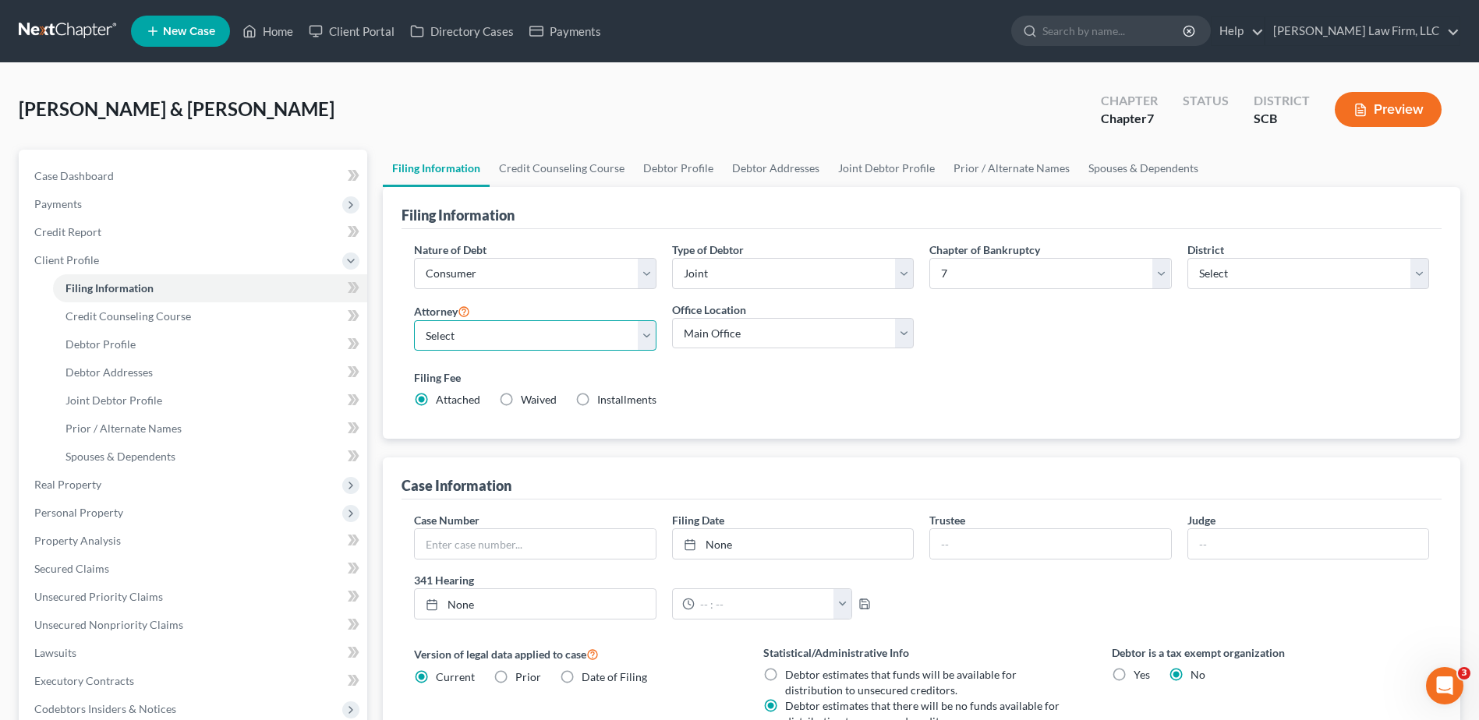
click at [485, 330] on select "Select Robert Meredith, Jr. - SCB Elizabeth Heilig - SCB" at bounding box center [535, 335] width 242 height 31
select select "1"
click at [414, 320] on select "Select Robert Meredith, Jr. - SCB Elizabeth Heilig - SCB" at bounding box center [535, 335] width 242 height 31
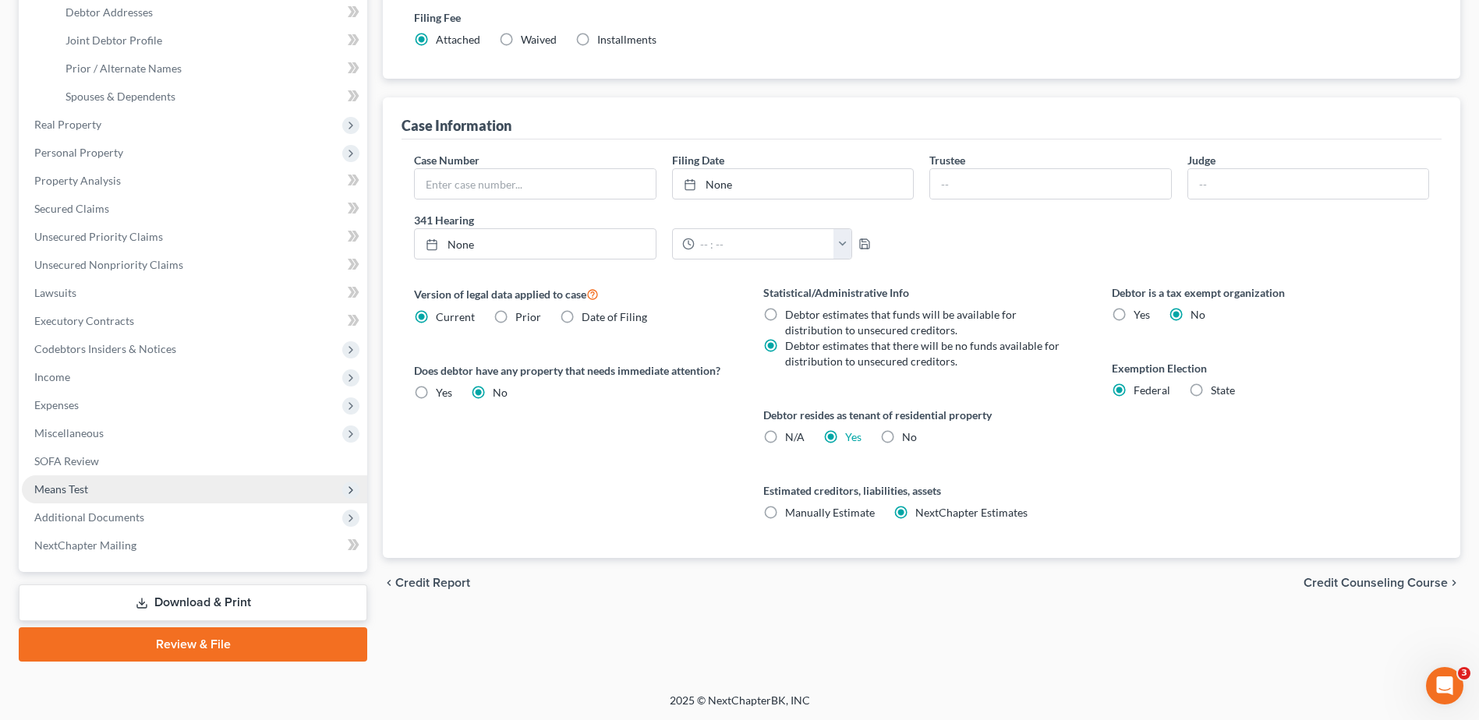
scroll to position [361, 0]
click at [193, 654] on link "Review & File" at bounding box center [193, 644] width 348 height 34
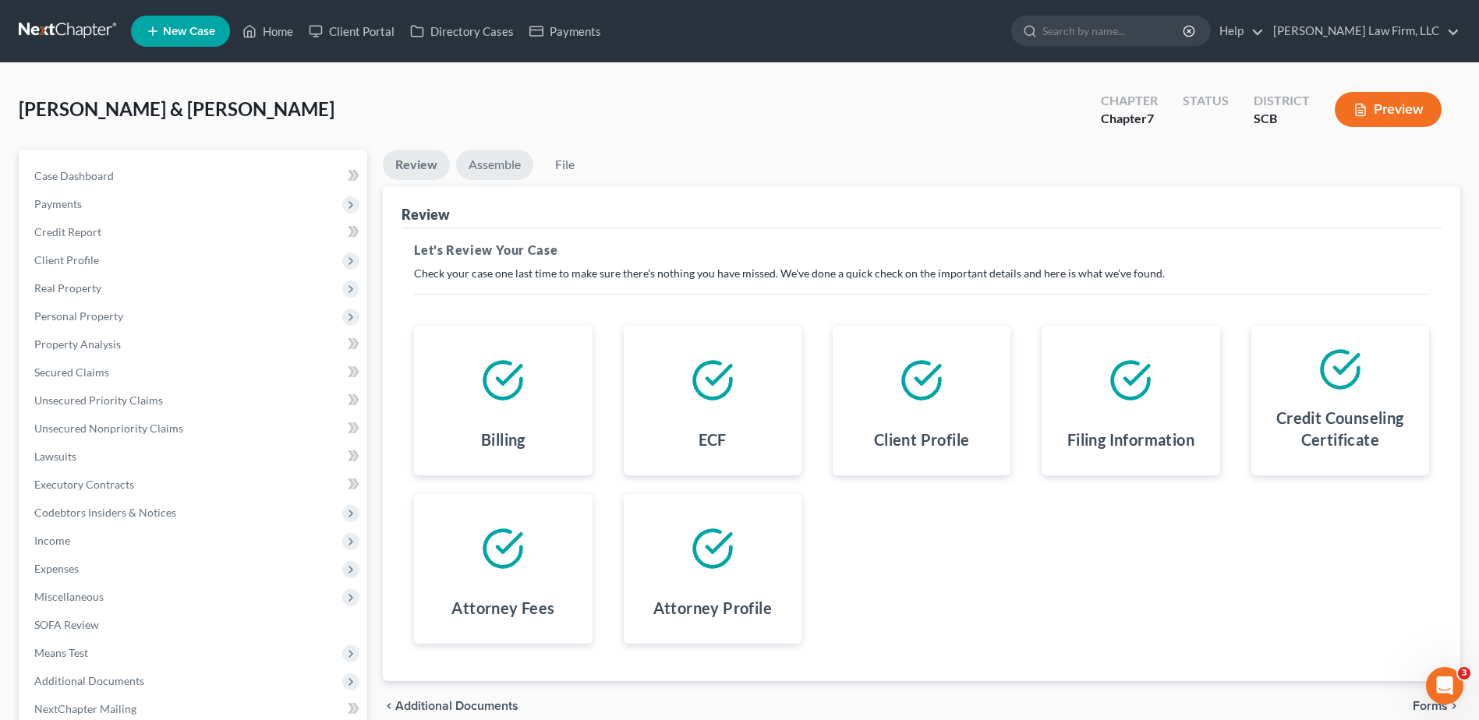
click at [494, 162] on link "Assemble" at bounding box center [494, 165] width 77 height 30
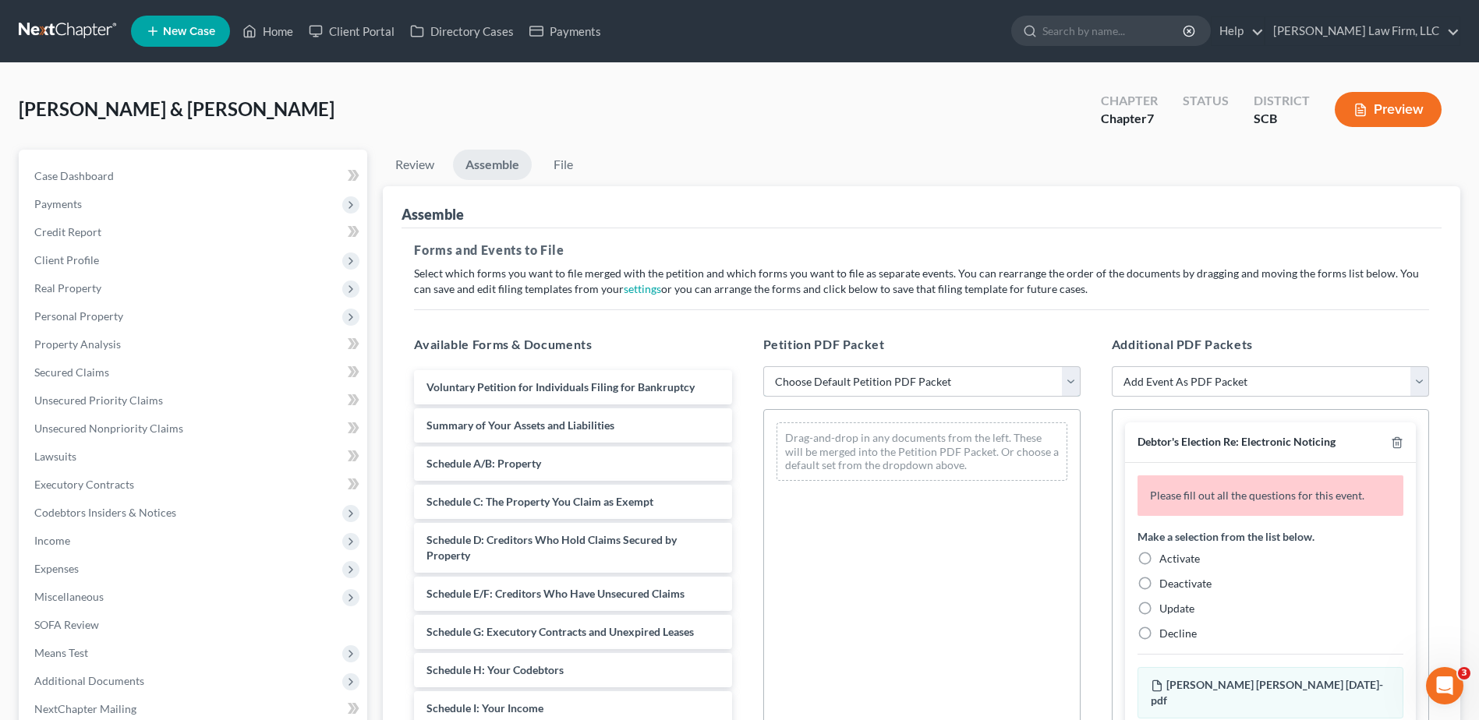
click at [962, 382] on select "Choose Default Petition PDF Packet Complete Bankruptcy Petition (all forms and …" at bounding box center [921, 381] width 317 height 31
select select "0"
click at [763, 366] on select "Choose Default Petition PDF Packet Complete Bankruptcy Petition (all forms and …" at bounding box center [921, 381] width 317 height 31
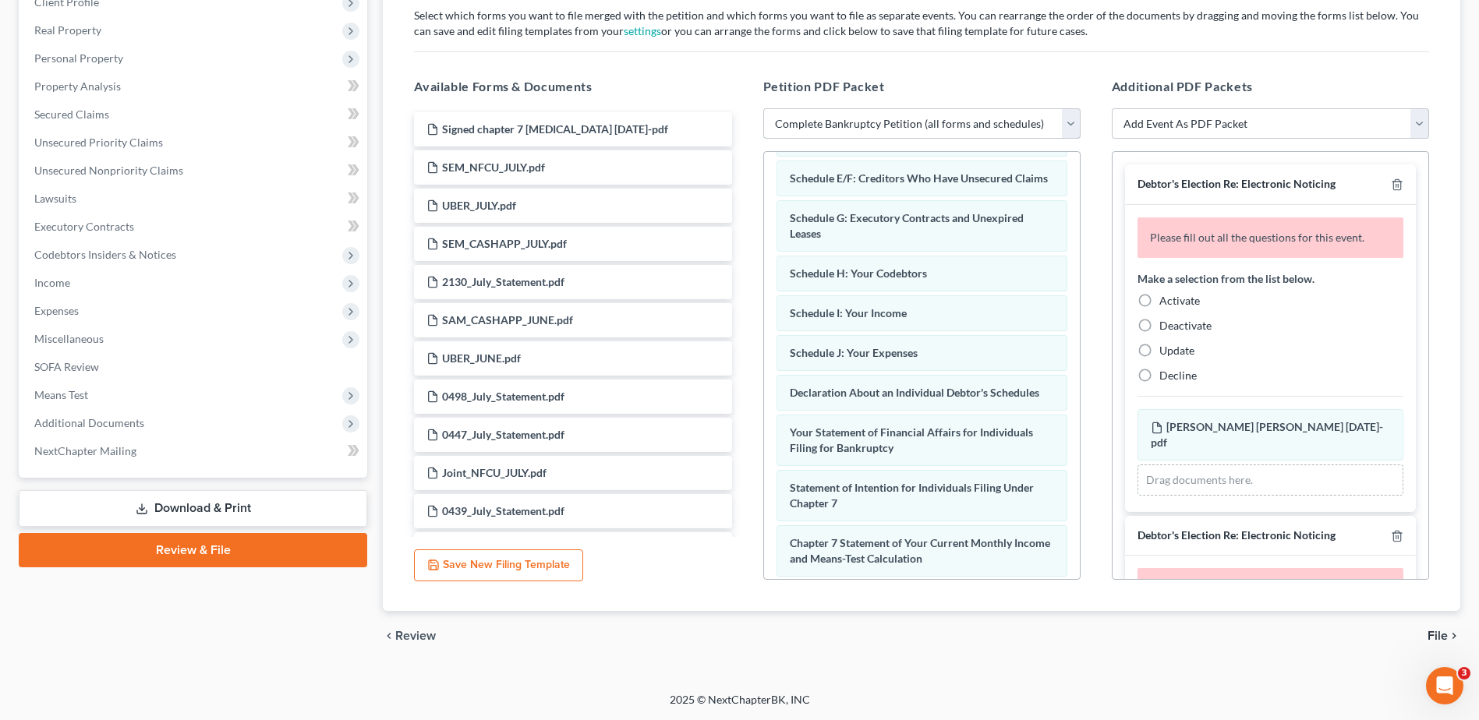
scroll to position [496, 0]
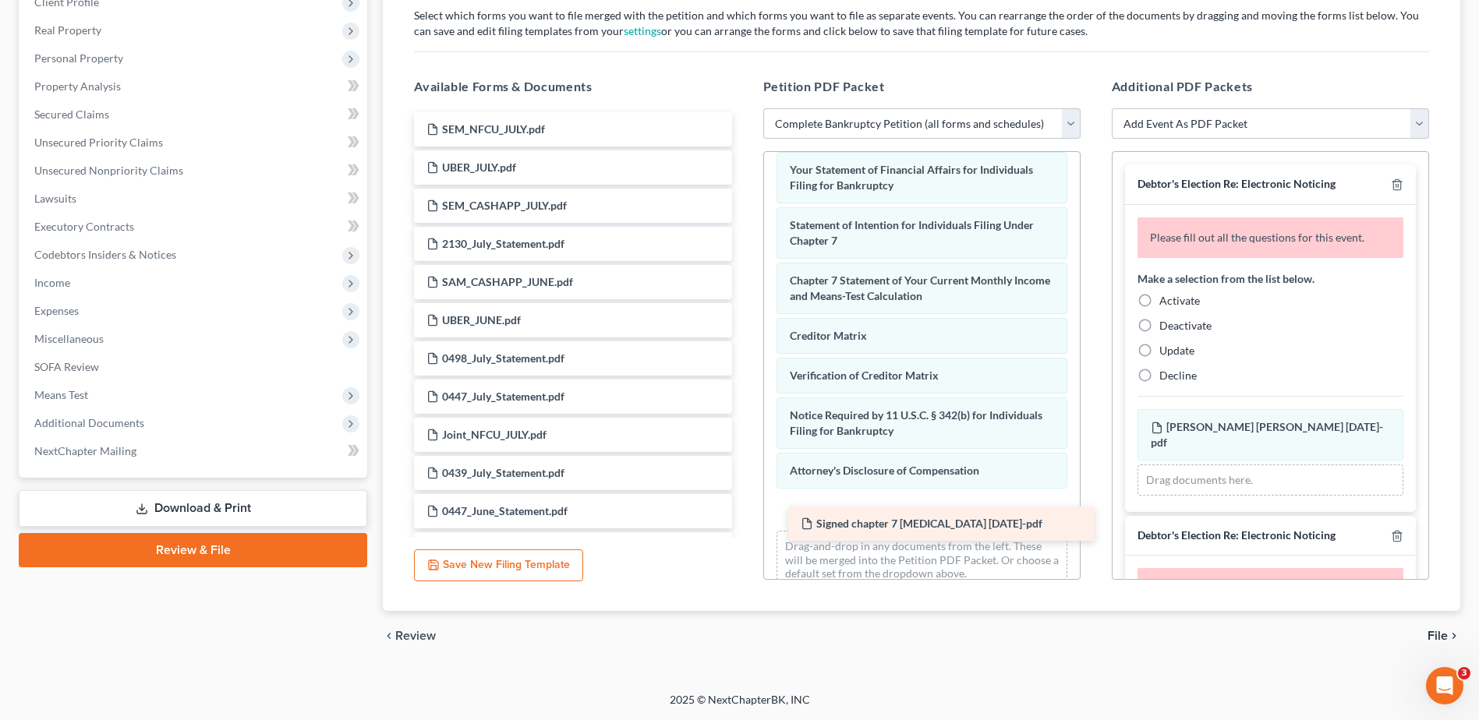
drag, startPoint x: 516, startPoint y: 126, endPoint x: 885, endPoint y: 521, distance: 541.0
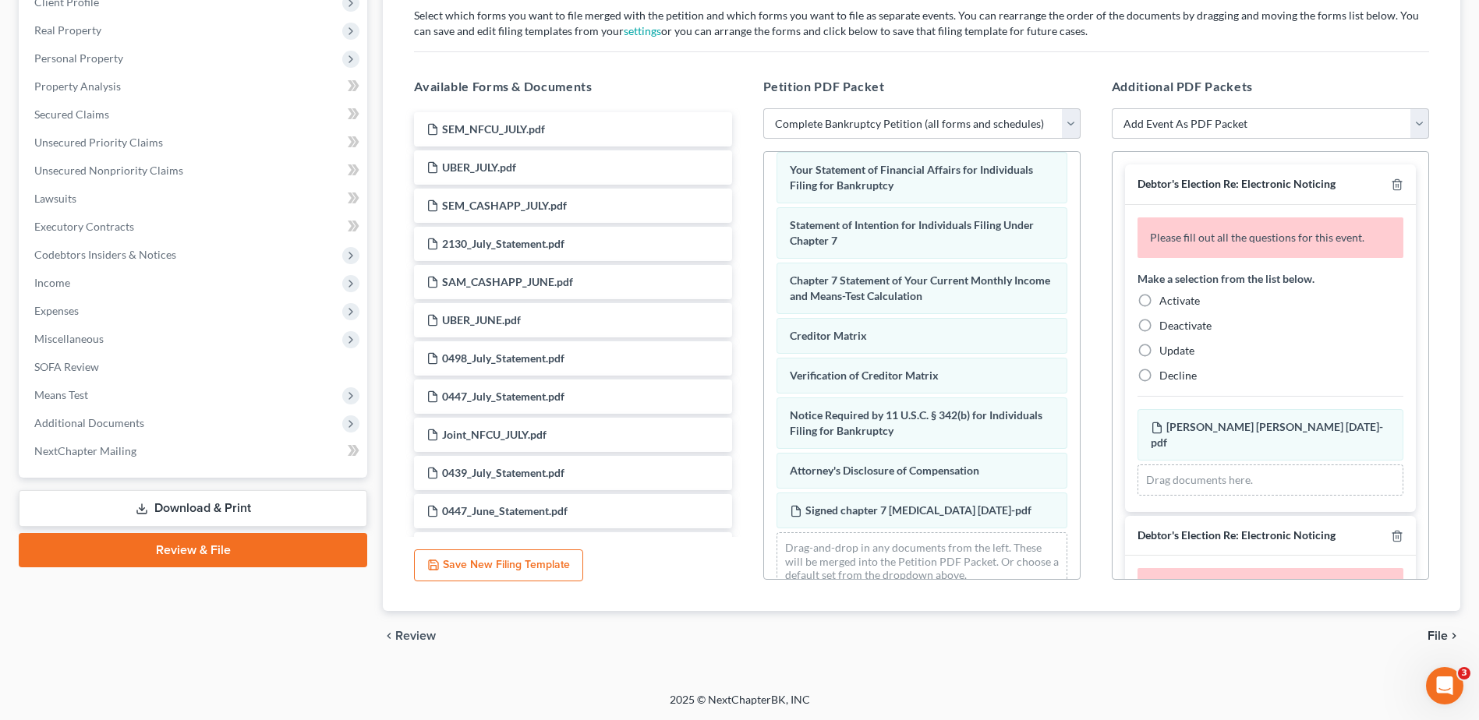
click at [1159, 299] on label "Activate" at bounding box center [1179, 301] width 41 height 16
click at [1165, 299] on input "Activate" at bounding box center [1170, 298] width 10 height 10
radio input "true"
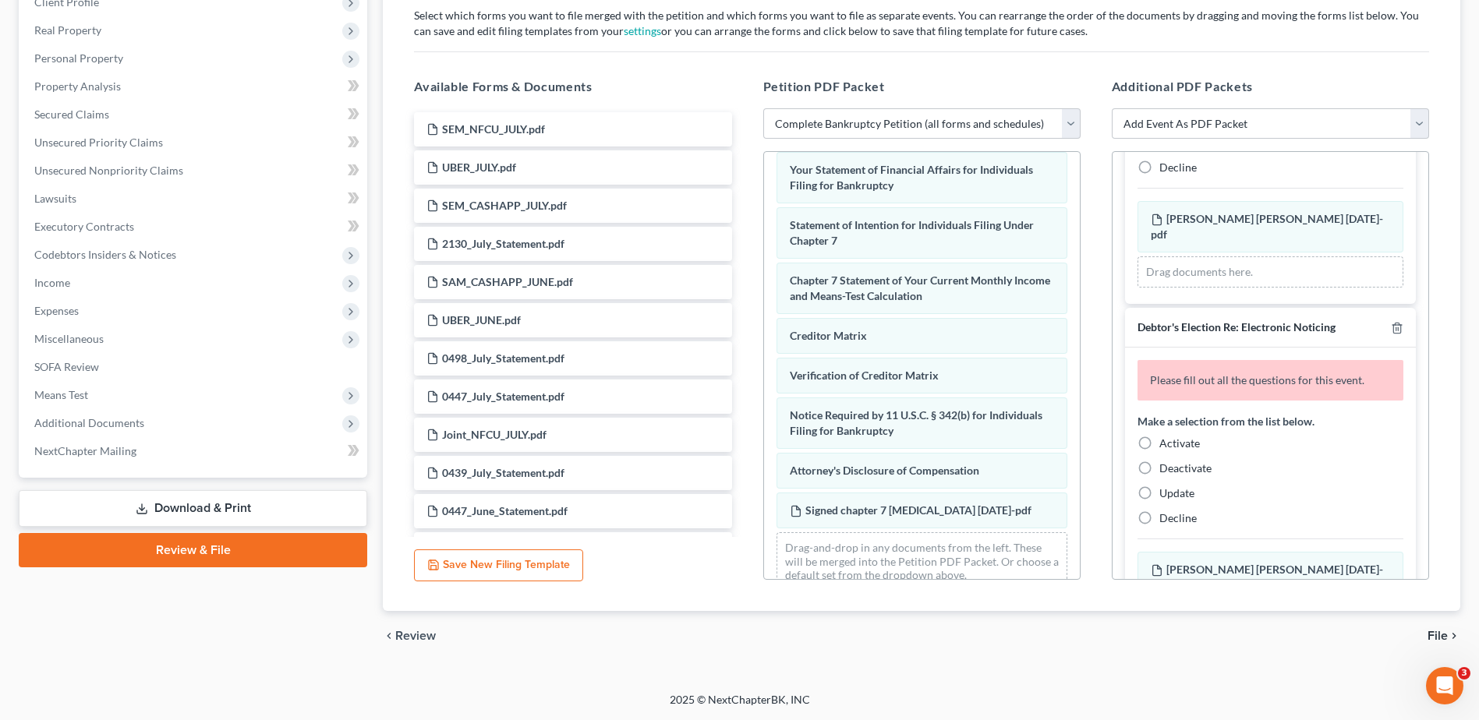
scroll to position [156, 0]
click at [1159, 435] on label "Activate" at bounding box center [1179, 443] width 41 height 16
click at [1165, 435] on input "Activate" at bounding box center [1170, 440] width 10 height 10
radio input "true"
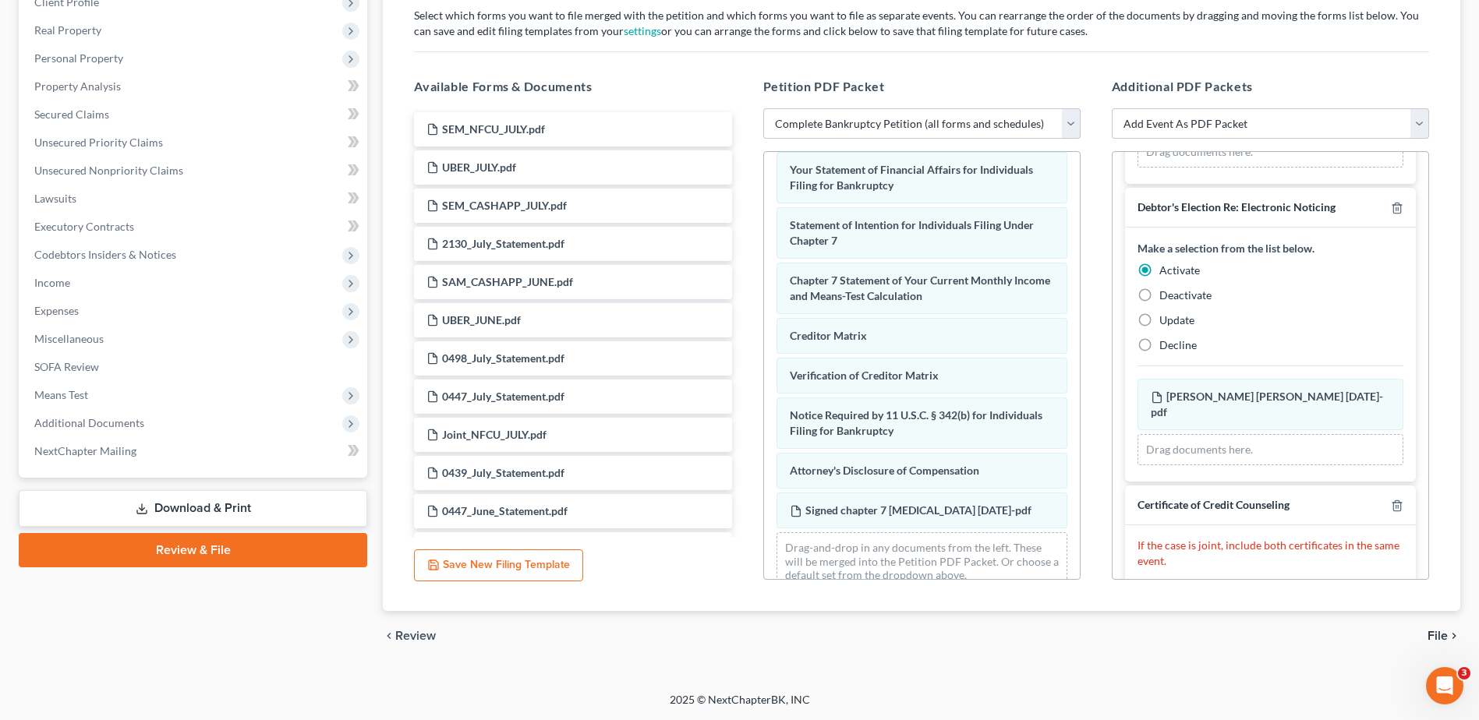
scroll to position [454, 0]
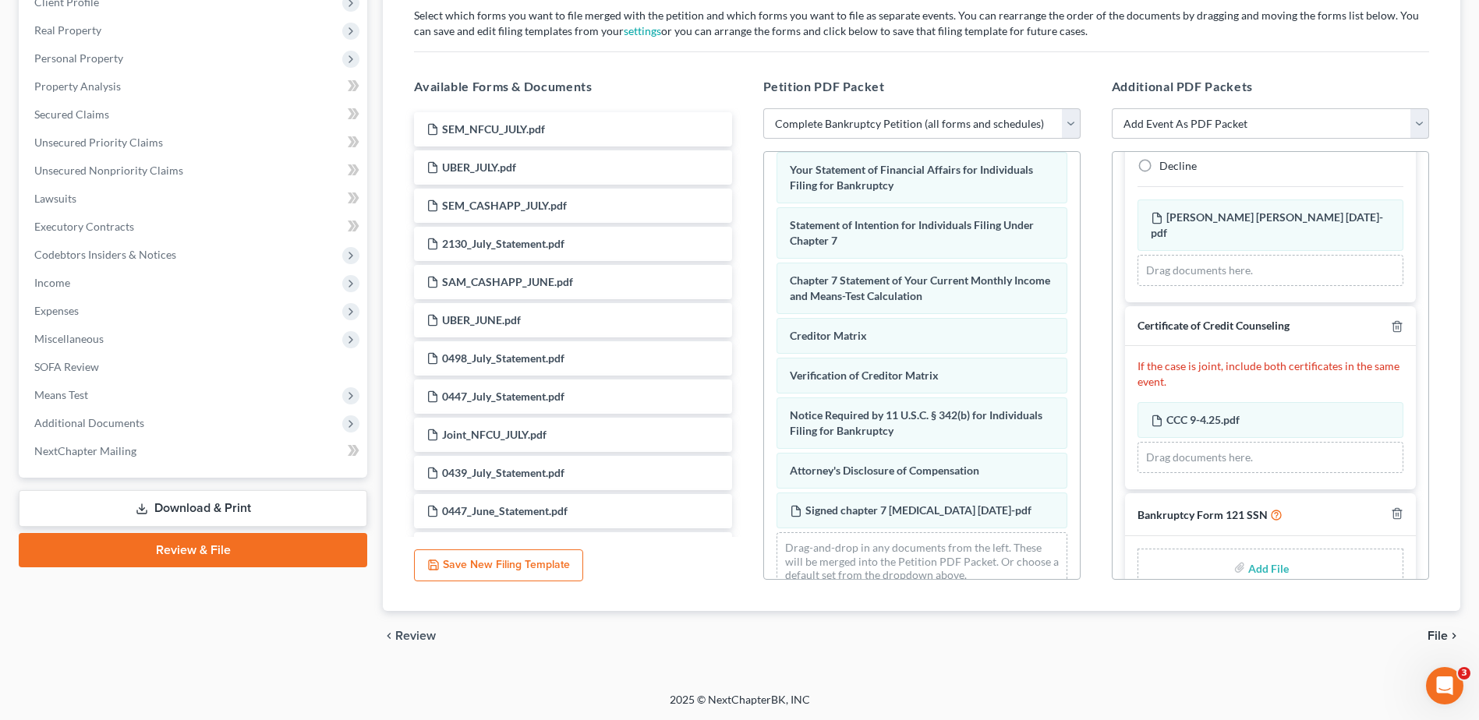
click at [1248, 553] on input "file" at bounding box center [1266, 567] width 37 height 28
type input "C:\fakepath\form 121 9-9-25.pdf"
